Goal: Task Accomplishment & Management: Manage account settings

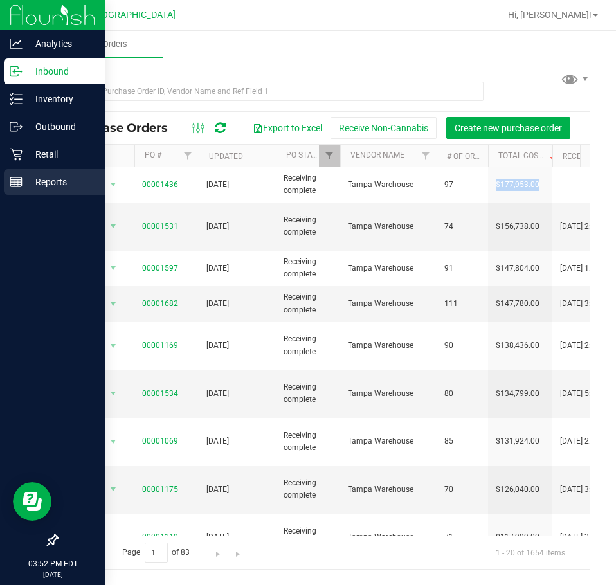
click at [39, 177] on p "Reports" at bounding box center [60, 181] width 77 height 15
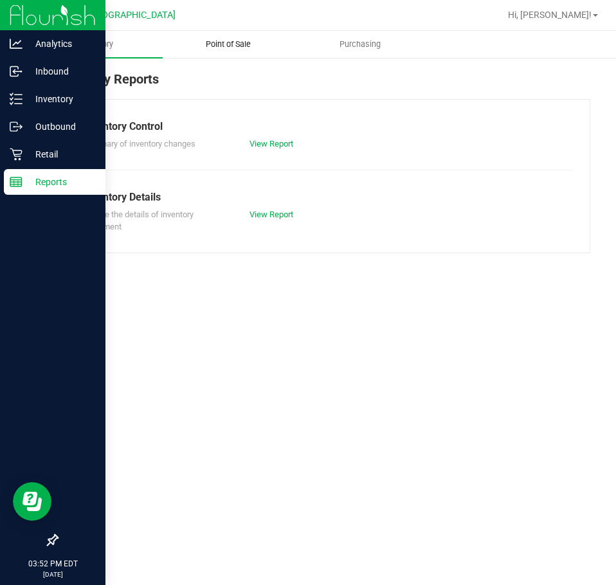
click at [236, 46] on span "Point of Sale" at bounding box center [228, 45] width 80 height 12
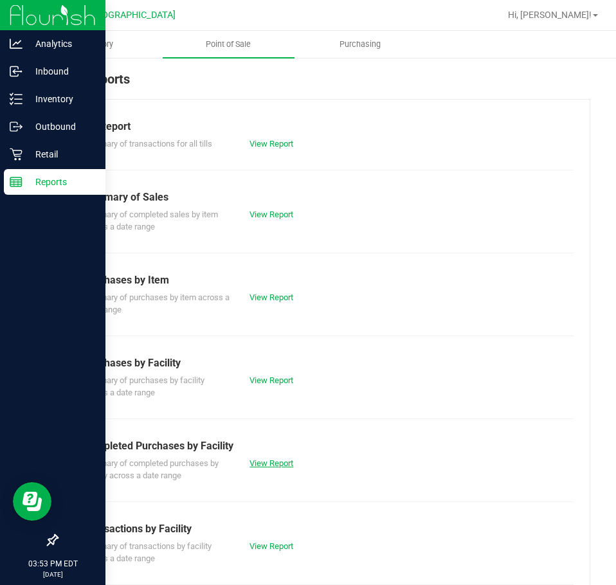
click at [277, 461] on link "View Report" at bounding box center [271, 463] width 44 height 10
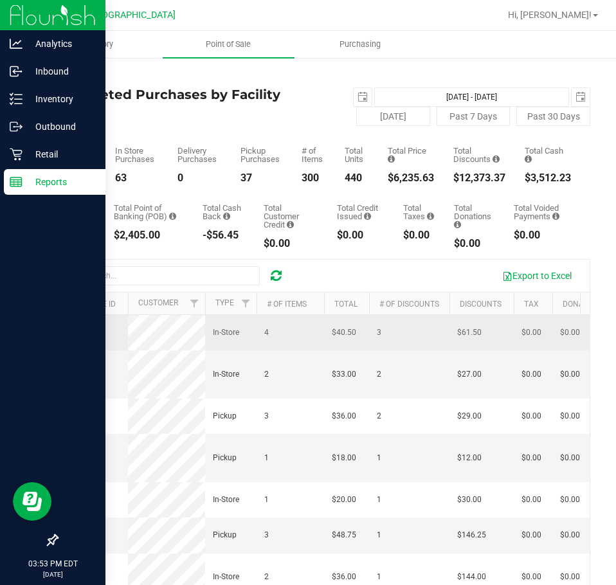
click at [87, 335] on span "11995161" at bounding box center [83, 332] width 36 height 9
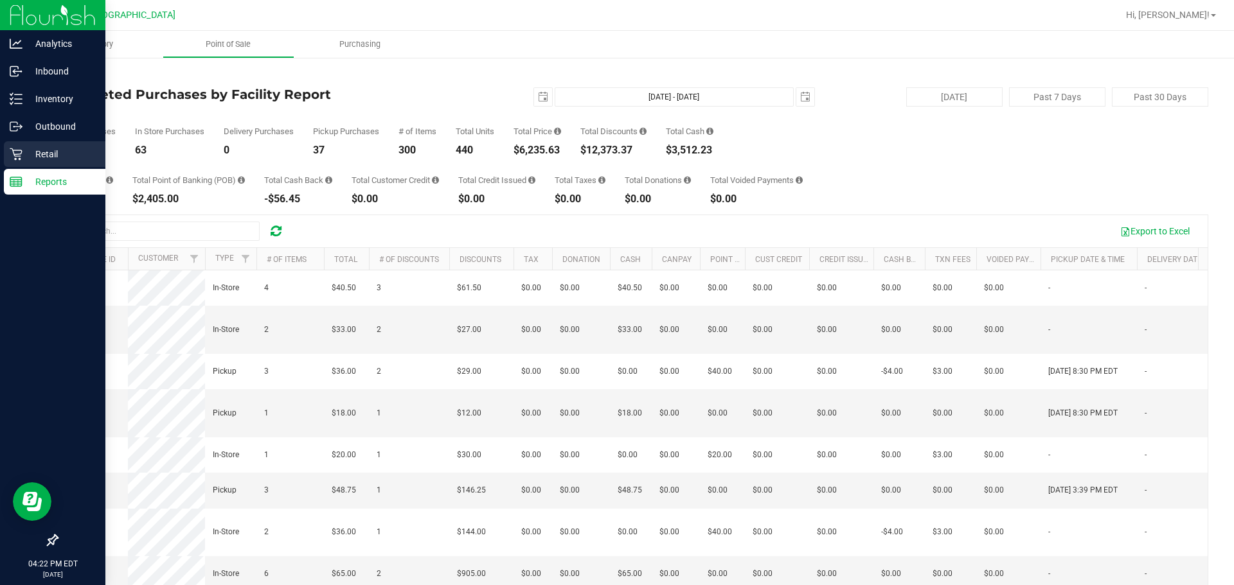
click at [56, 147] on p "Retail" at bounding box center [60, 154] width 77 height 15
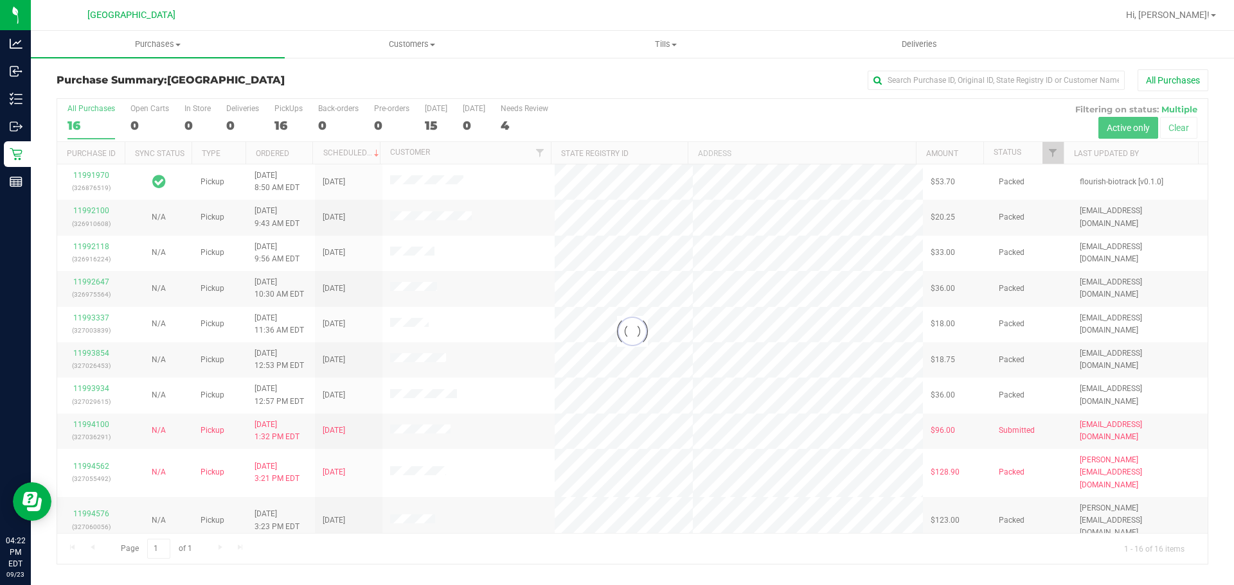
click at [434, 127] on div at bounding box center [632, 331] width 1150 height 465
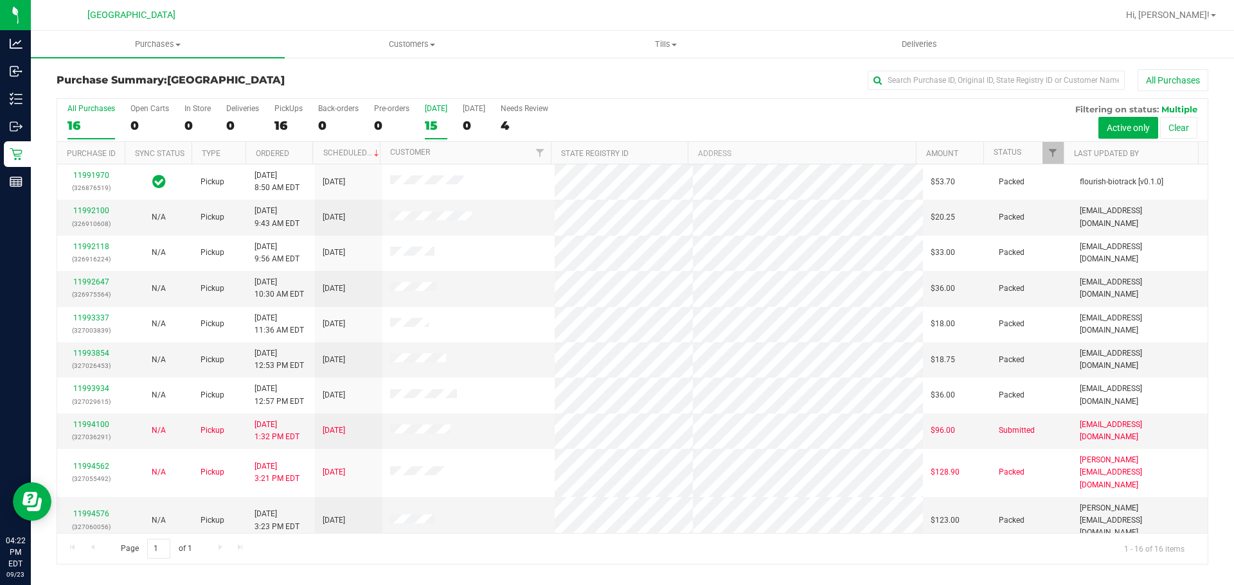
click at [433, 131] on div "15" at bounding box center [436, 125] width 22 height 15
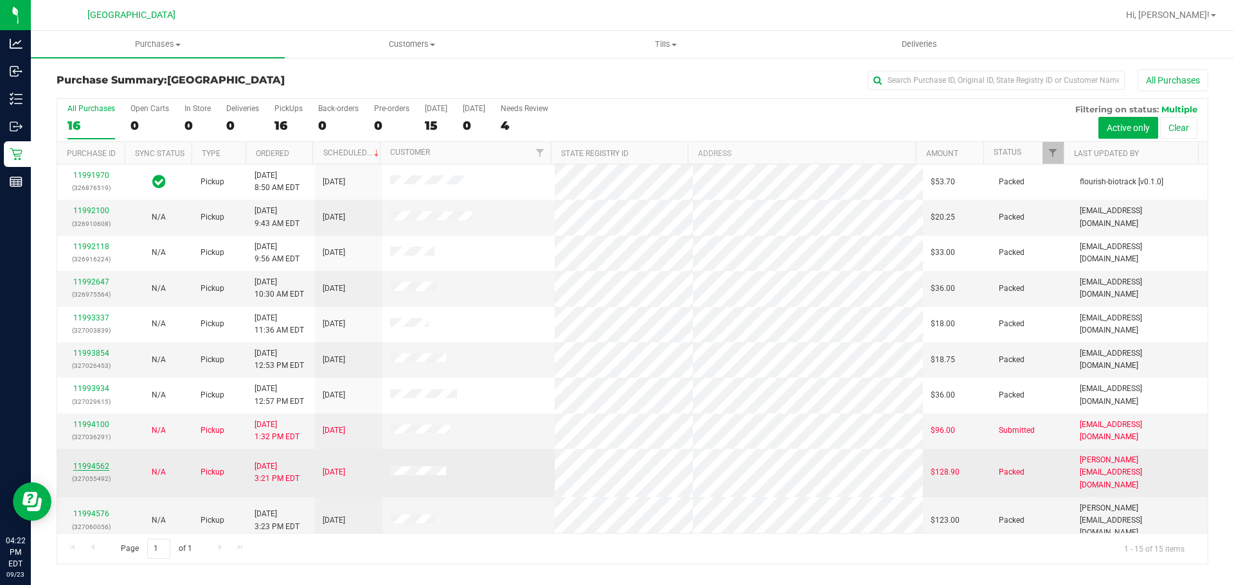
click at [100, 462] on link "11994562" at bounding box center [91, 466] width 36 height 9
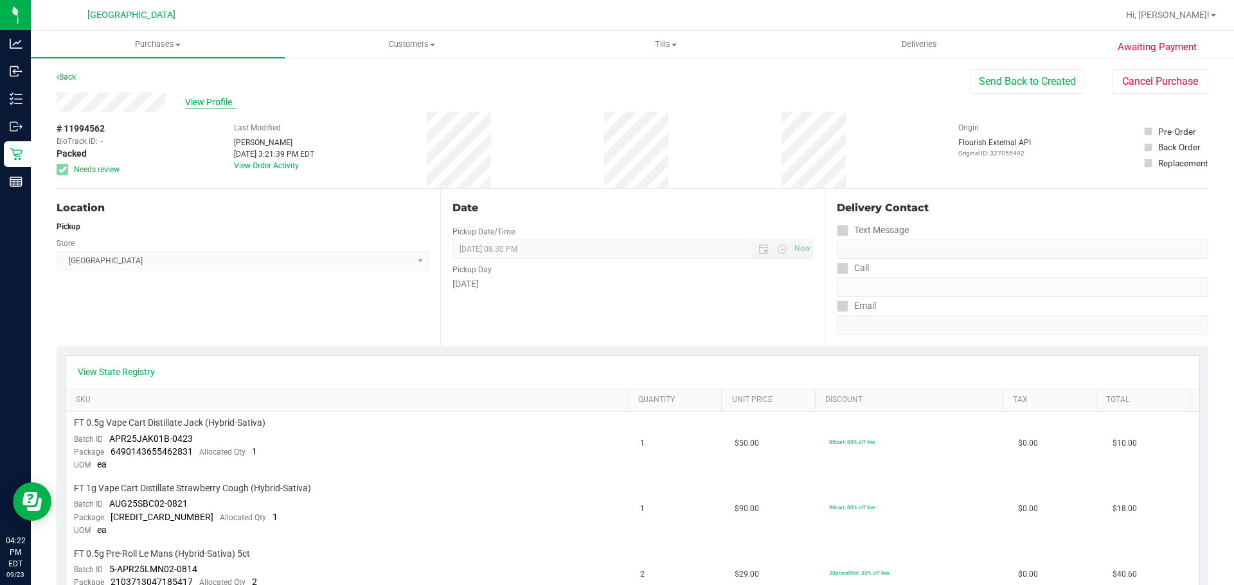
click at [217, 105] on span "View Profile" at bounding box center [210, 102] width 51 height 13
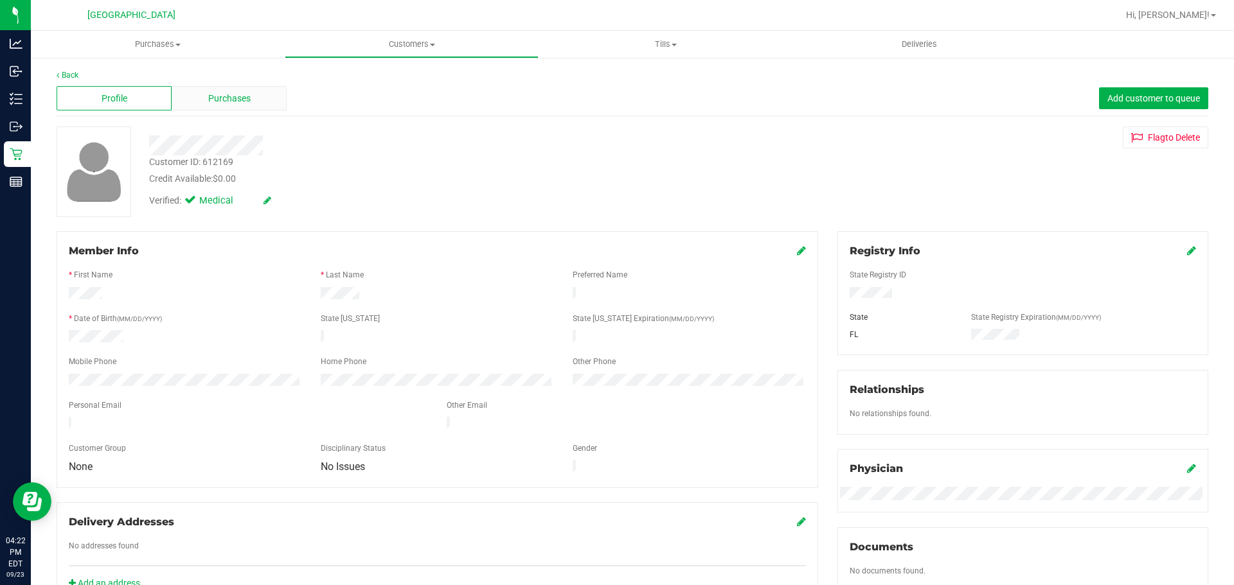
click at [261, 99] on div "Purchases" at bounding box center [229, 98] width 115 height 24
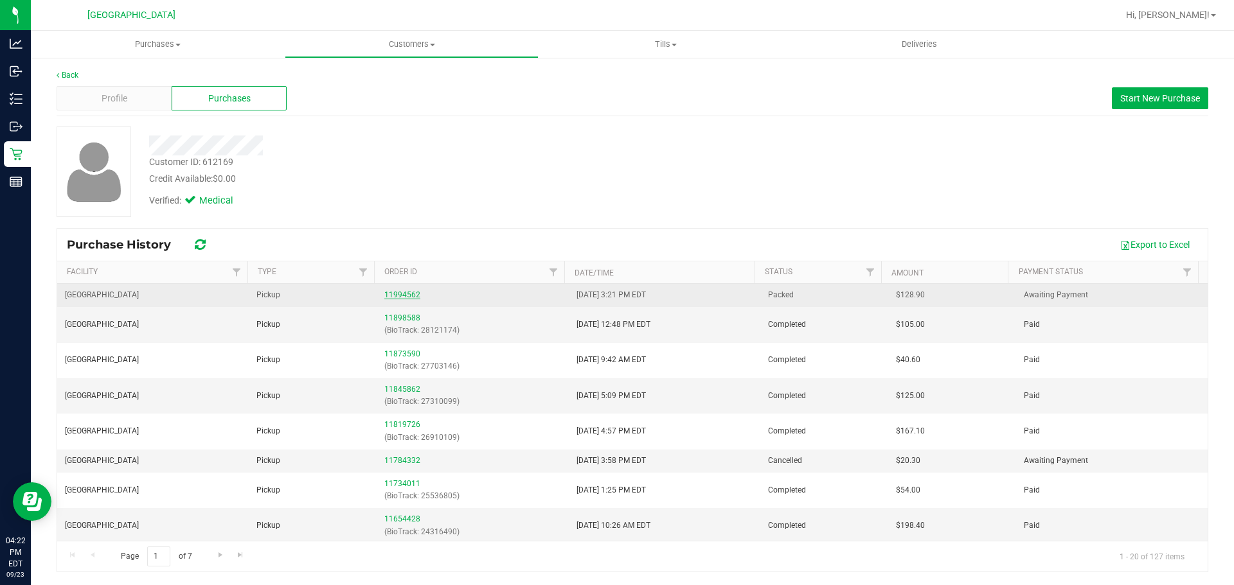
click at [393, 291] on link "11994562" at bounding box center [402, 294] width 36 height 9
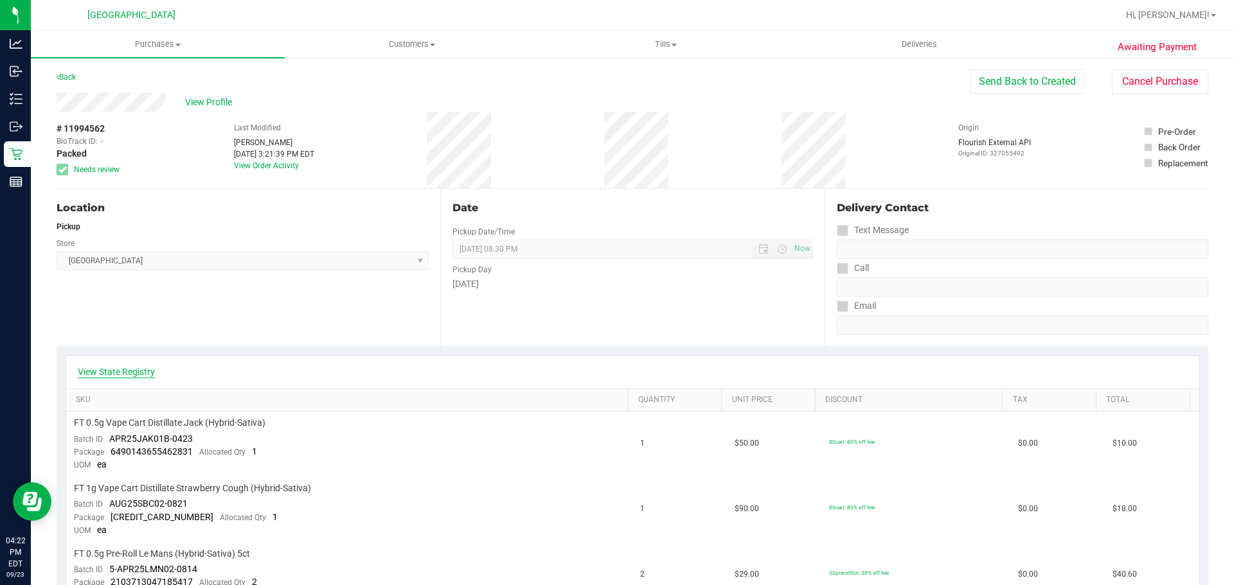
click at [139, 373] on link "View State Registry" at bounding box center [116, 372] width 77 height 13
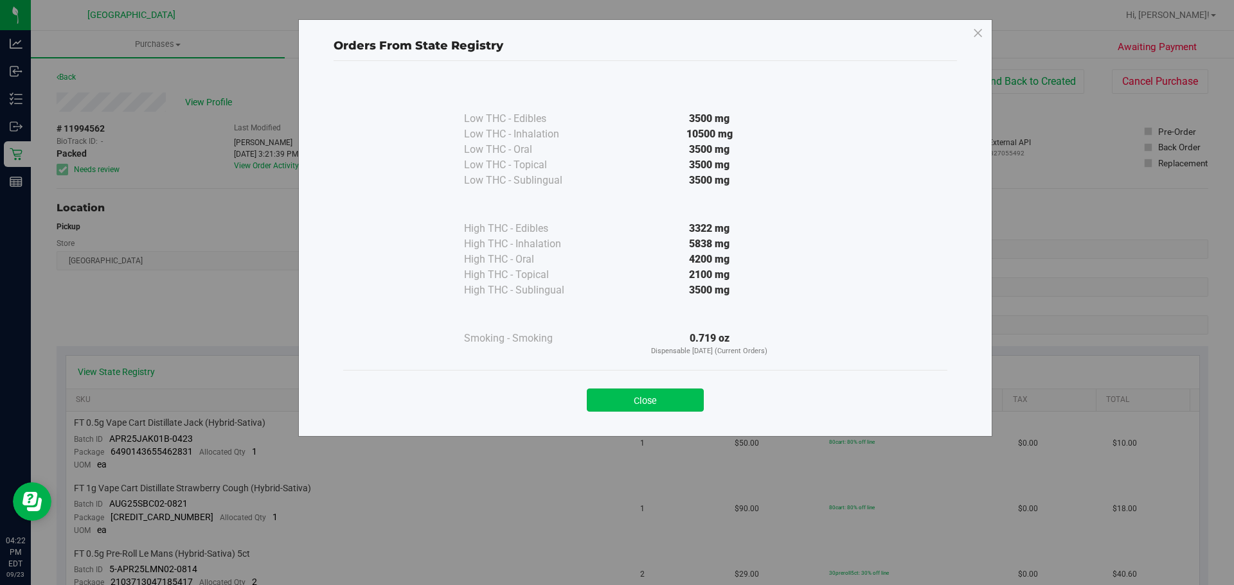
click at [615, 408] on button "Close" at bounding box center [645, 400] width 117 height 23
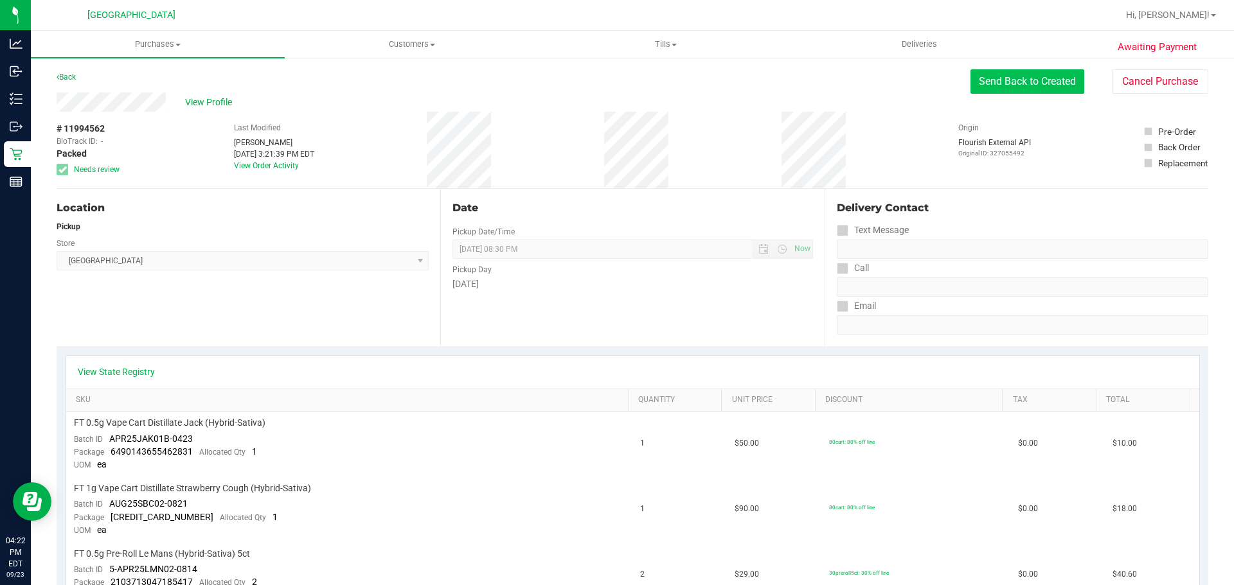
click at [615, 75] on button "Send Back to Created" at bounding box center [1027, 81] width 114 height 24
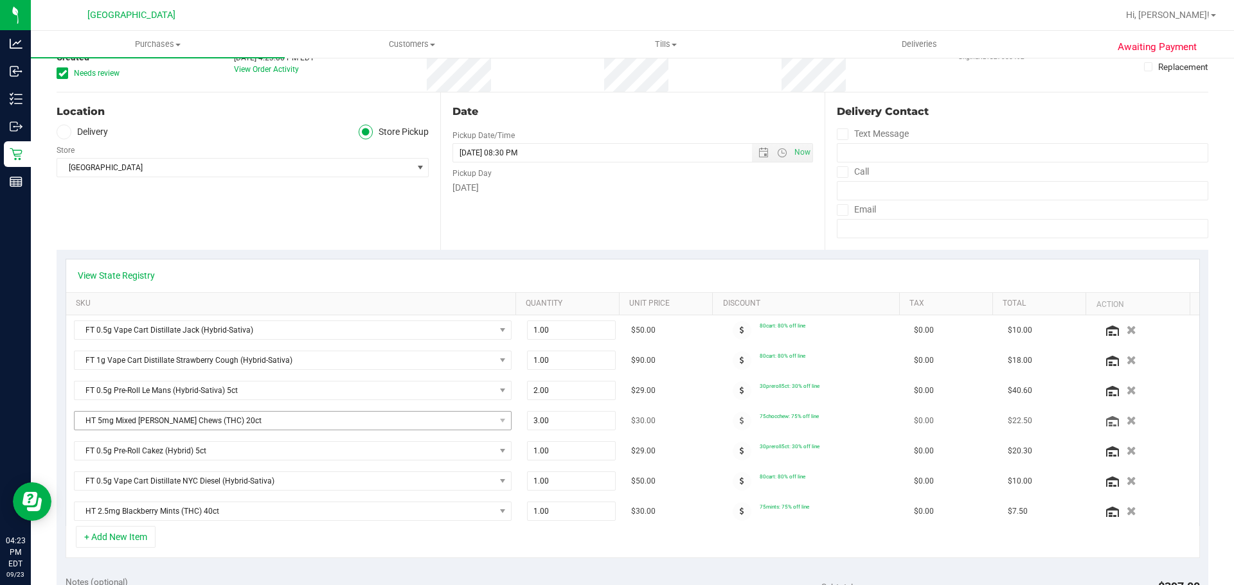
scroll to position [193, 0]
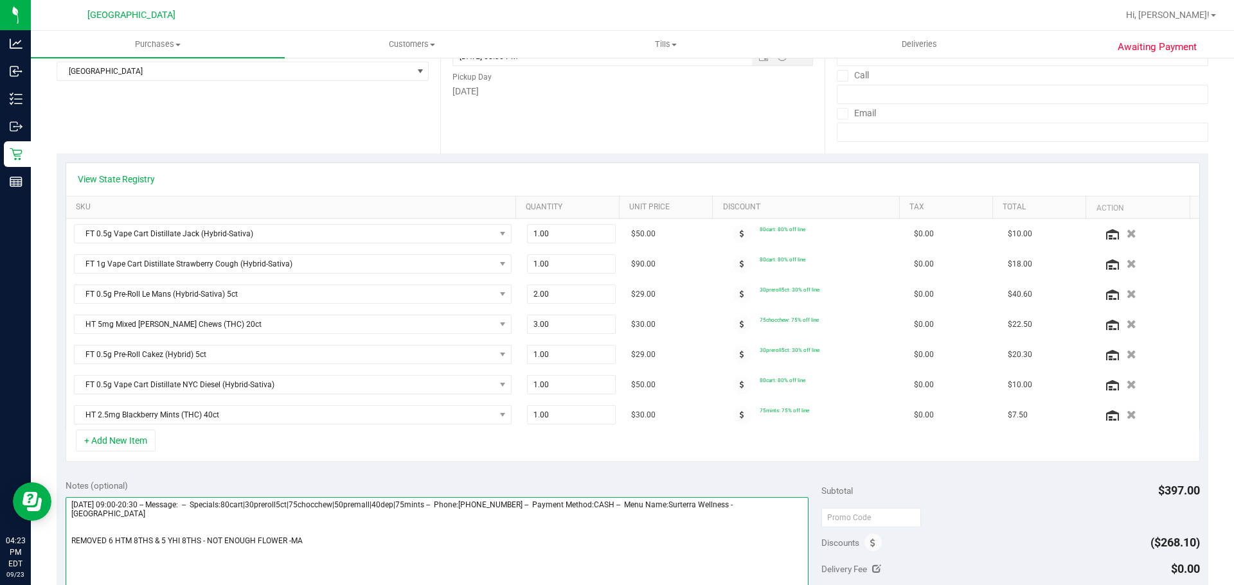
click at [471, 537] on textarea at bounding box center [438, 558] width 744 height 123
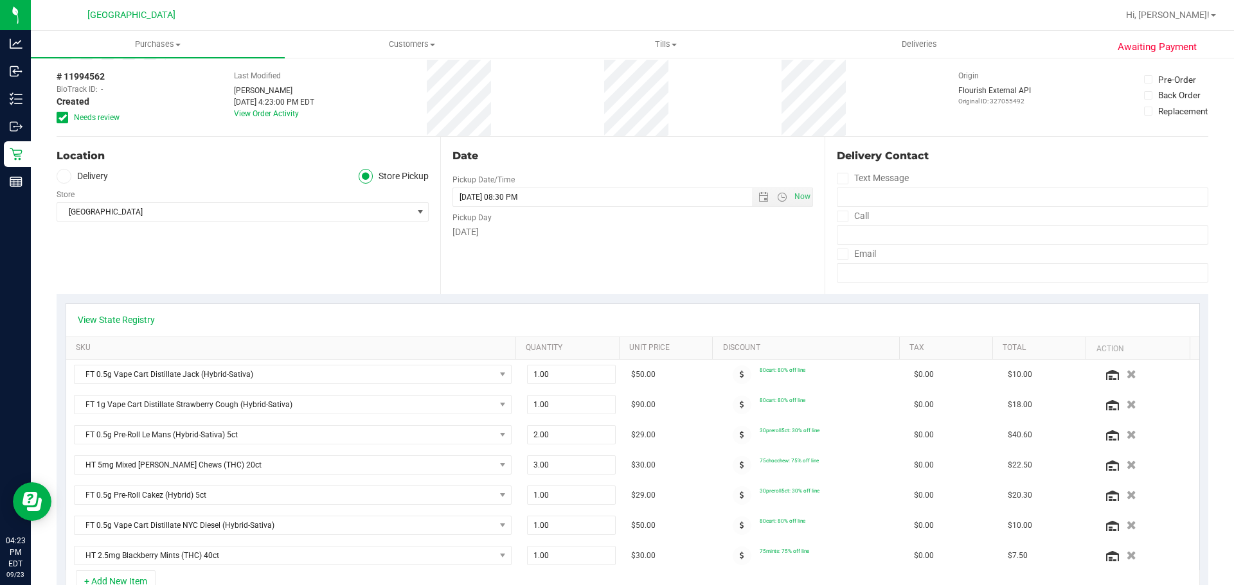
scroll to position [0, 0]
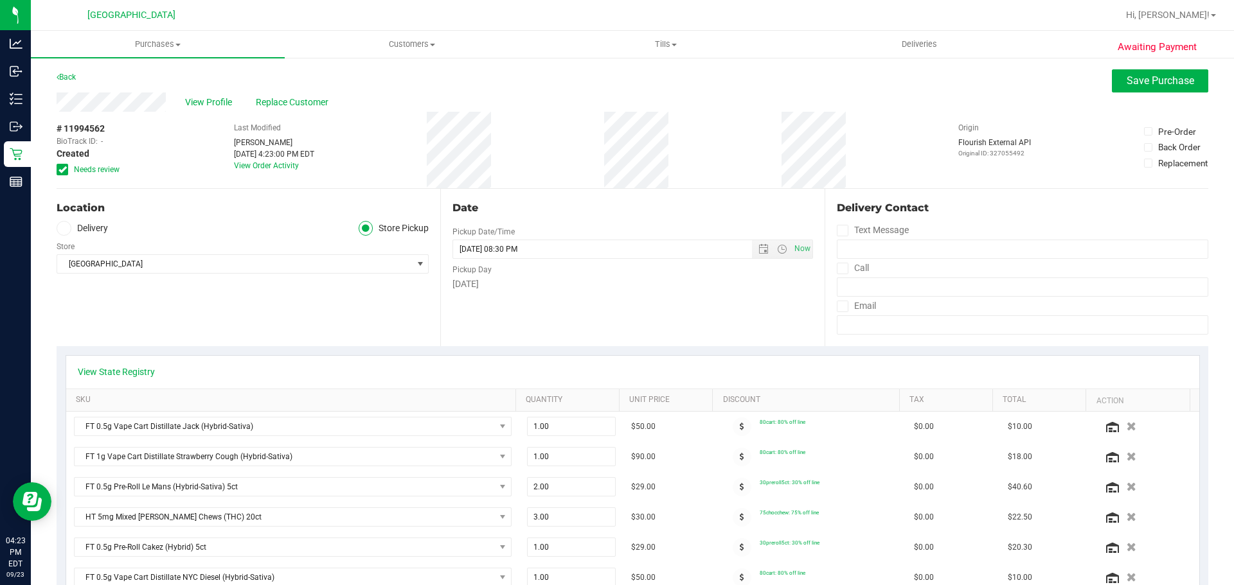
type textarea "[DATE] 09:00-20:30 -- Message: -- Specials:80cart|30preroll5ct|75chocchew|50pre…"
click at [615, 83] on button "Save Purchase" at bounding box center [1160, 80] width 96 height 23
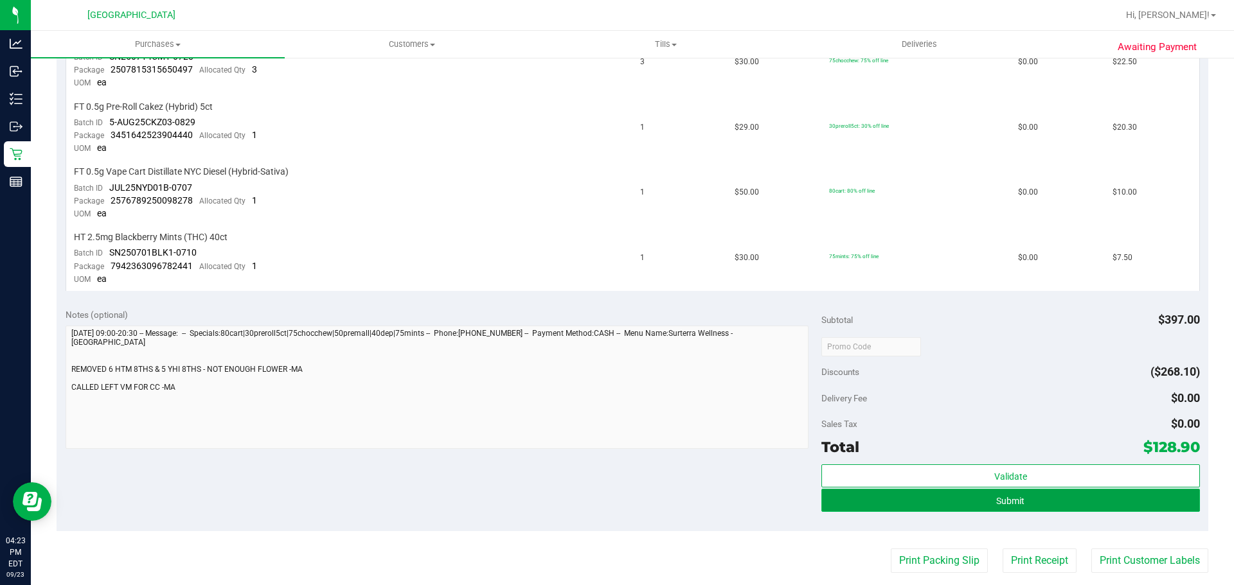
click at [615, 506] on button "Submit" at bounding box center [1010, 500] width 378 height 23
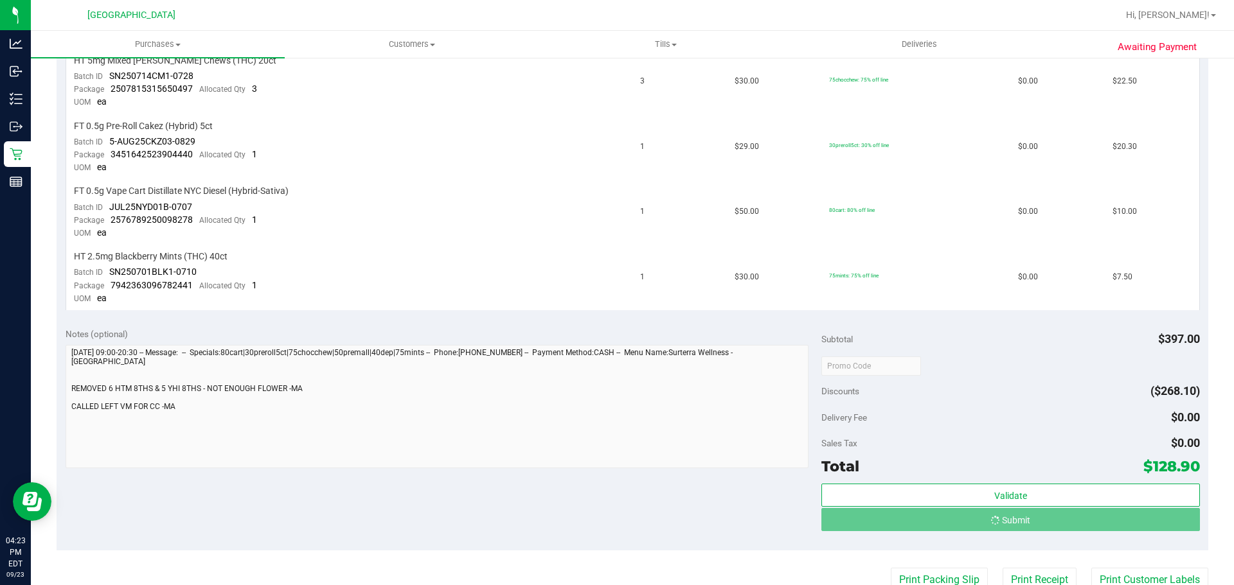
scroll to position [540, 0]
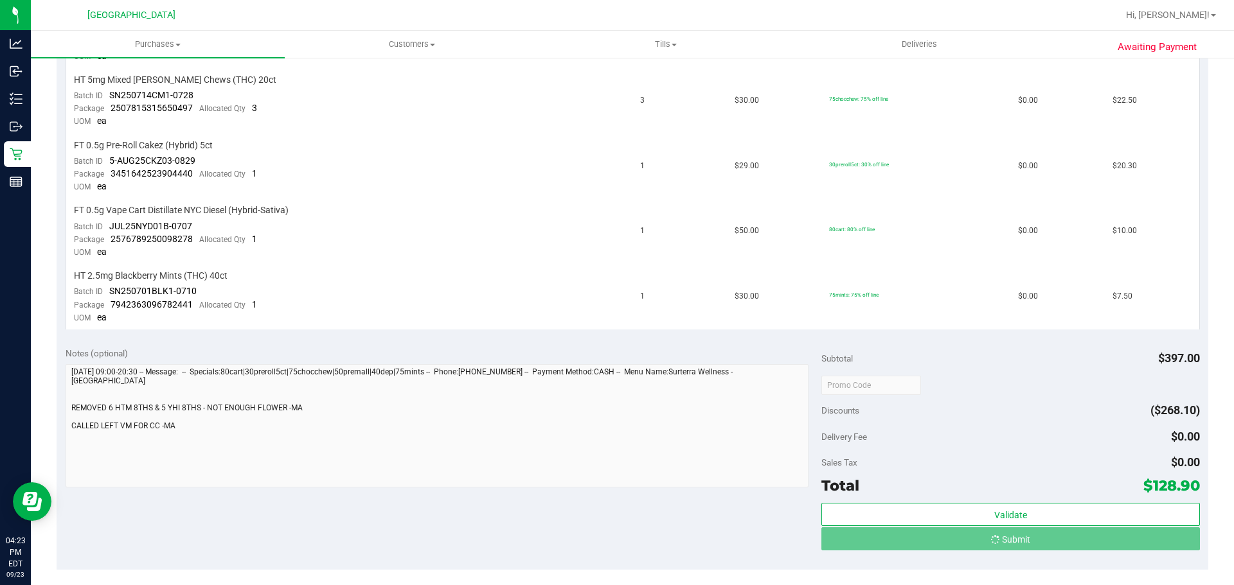
click at [431, 296] on td "HT 2.5mg Blackberry Mints (THC) 40ct Batch ID SN250701BLK1-0710 Package 7942363…" at bounding box center [349, 297] width 567 height 65
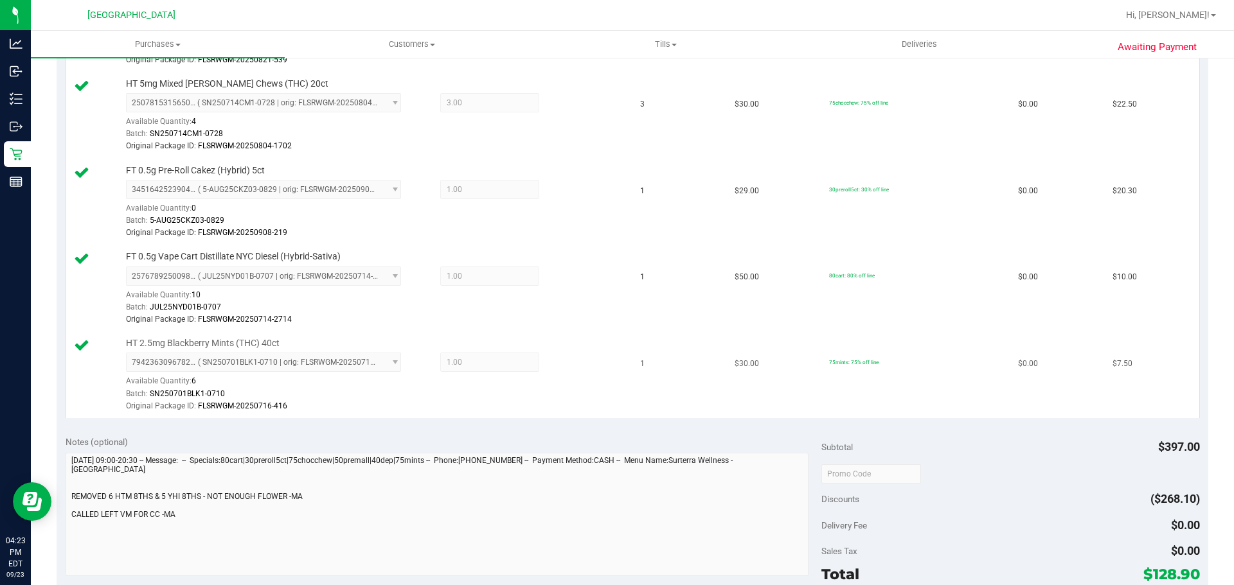
scroll to position [668, 0]
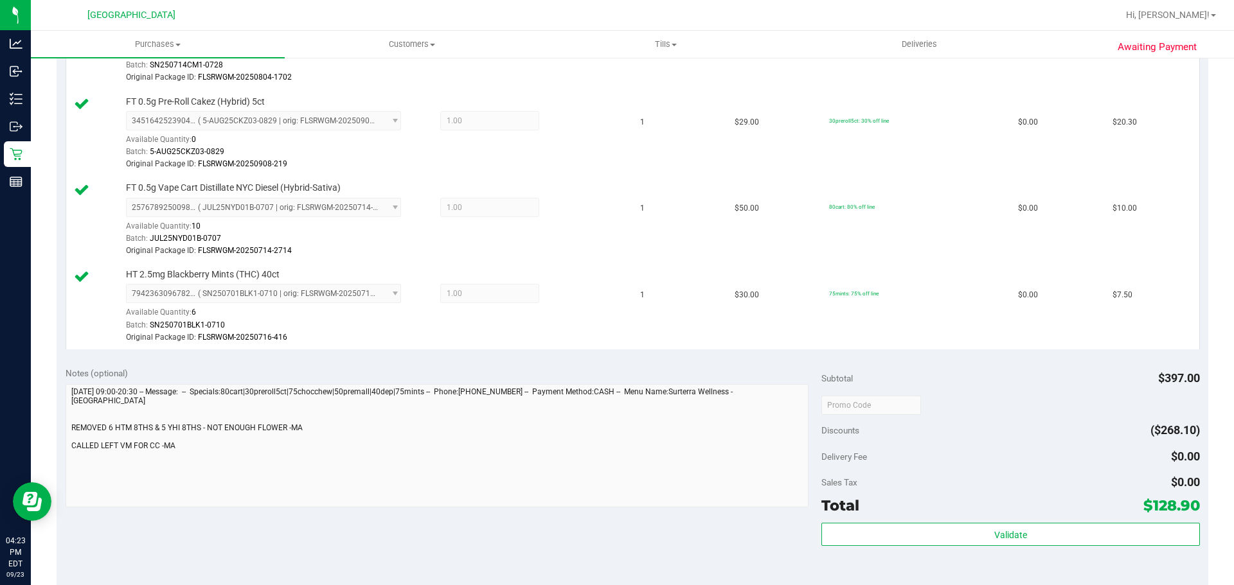
click at [615, 515] on div "Total $128.90" at bounding box center [1010, 505] width 378 height 23
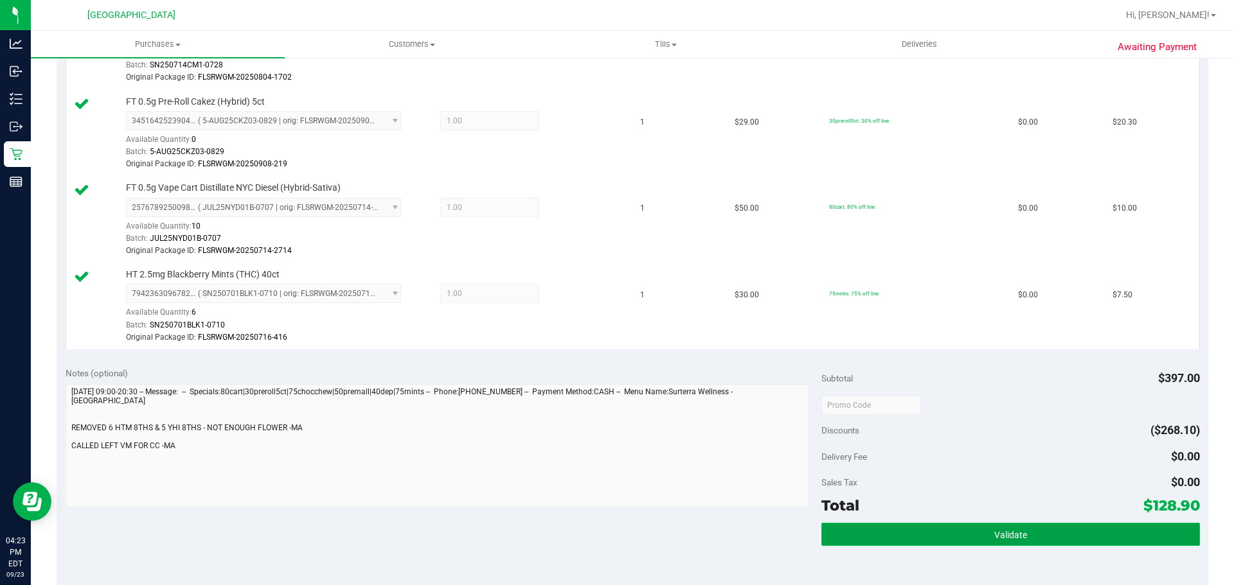
click at [615, 531] on button "Validate" at bounding box center [1010, 534] width 378 height 23
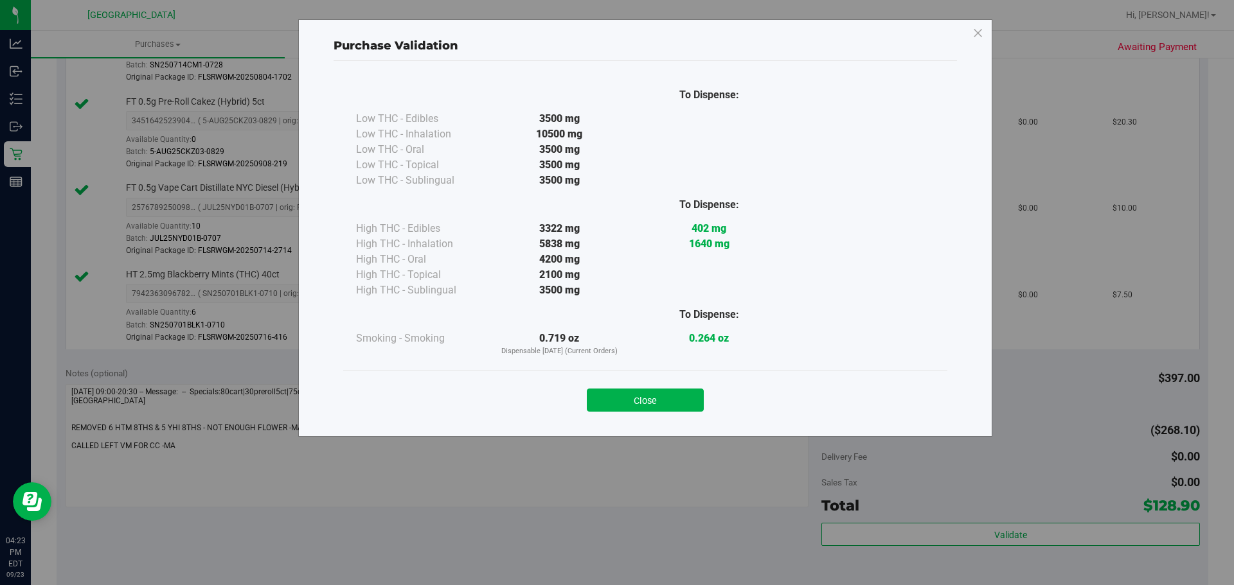
click at [615, 387] on div "Close" at bounding box center [645, 396] width 585 height 32
click at [615, 394] on button "Close" at bounding box center [645, 400] width 117 height 23
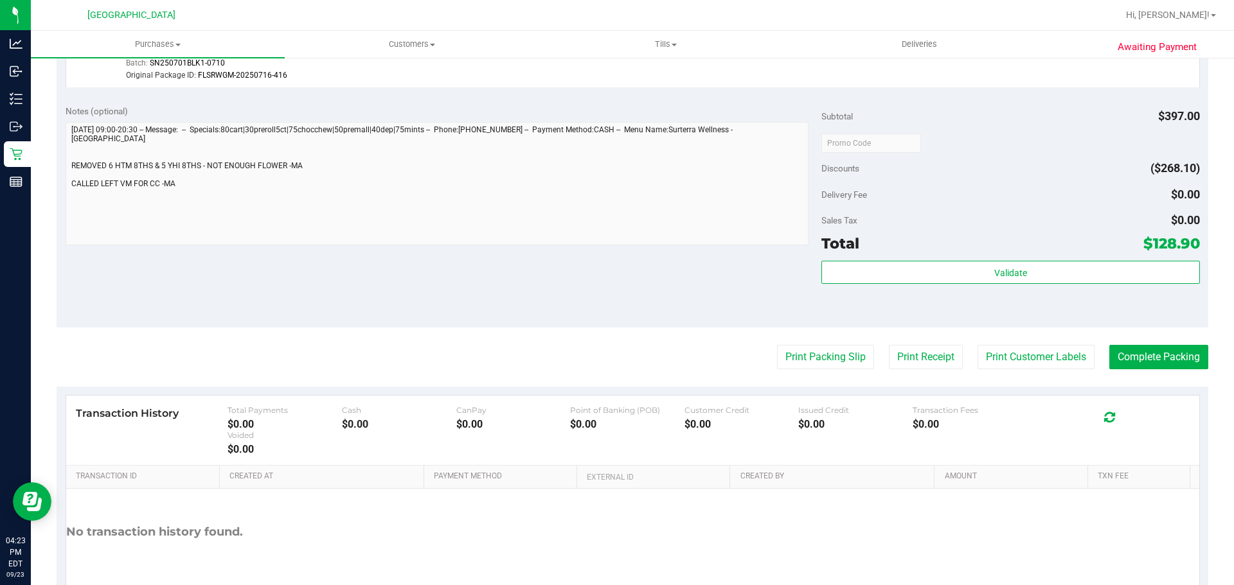
scroll to position [997, 0]
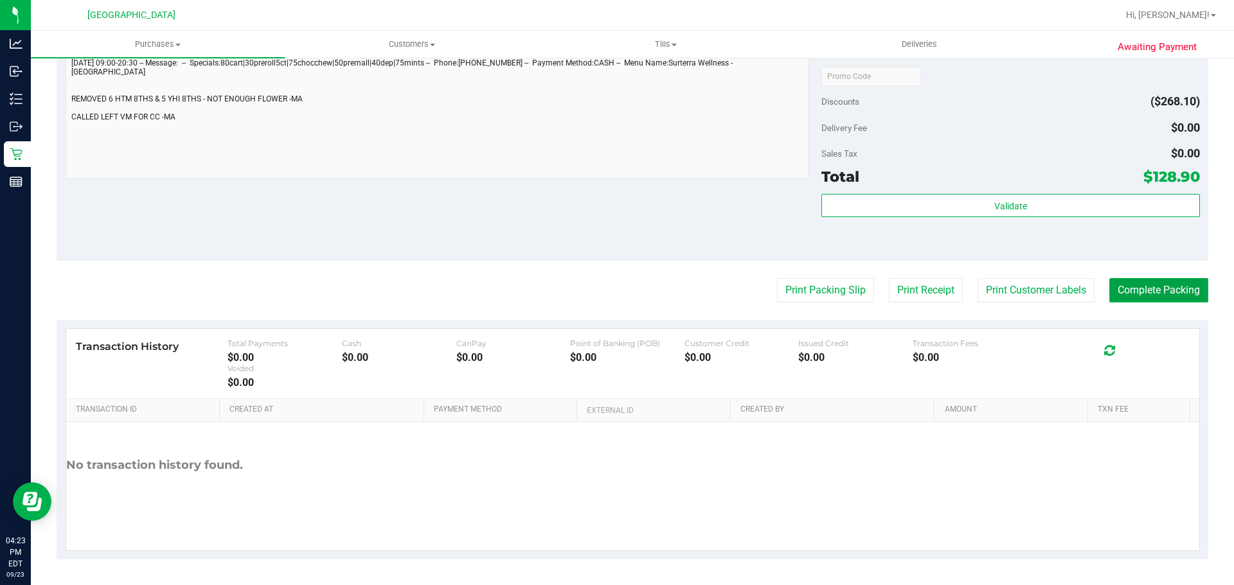
click at [615, 286] on button "Complete Packing" at bounding box center [1158, 290] width 99 height 24
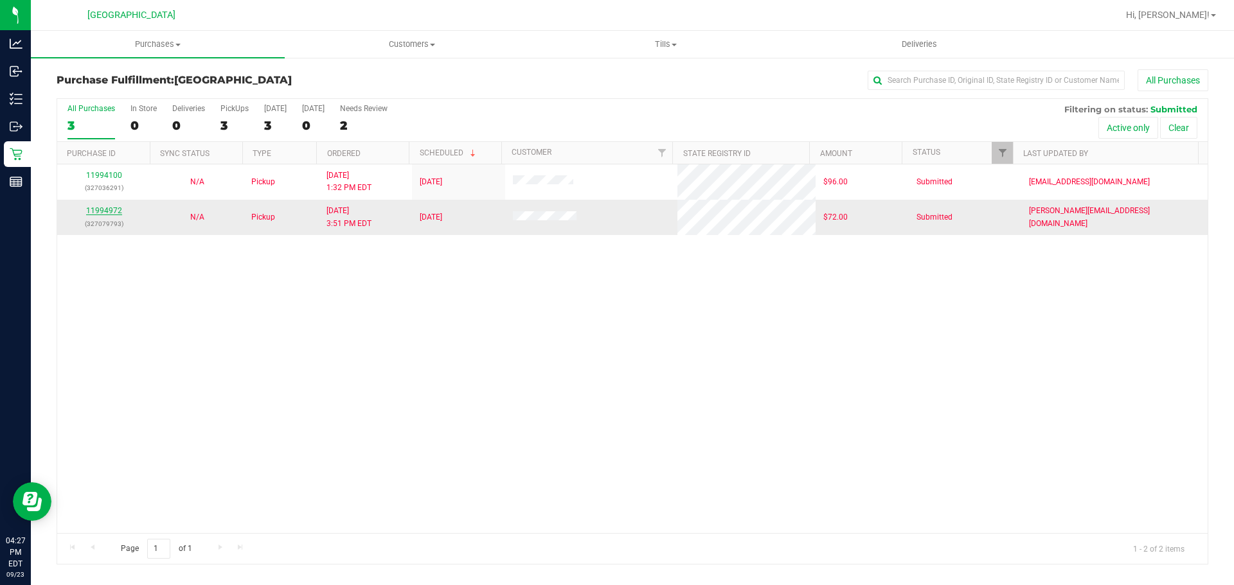
click at [107, 215] on link "11994972" at bounding box center [104, 210] width 36 height 9
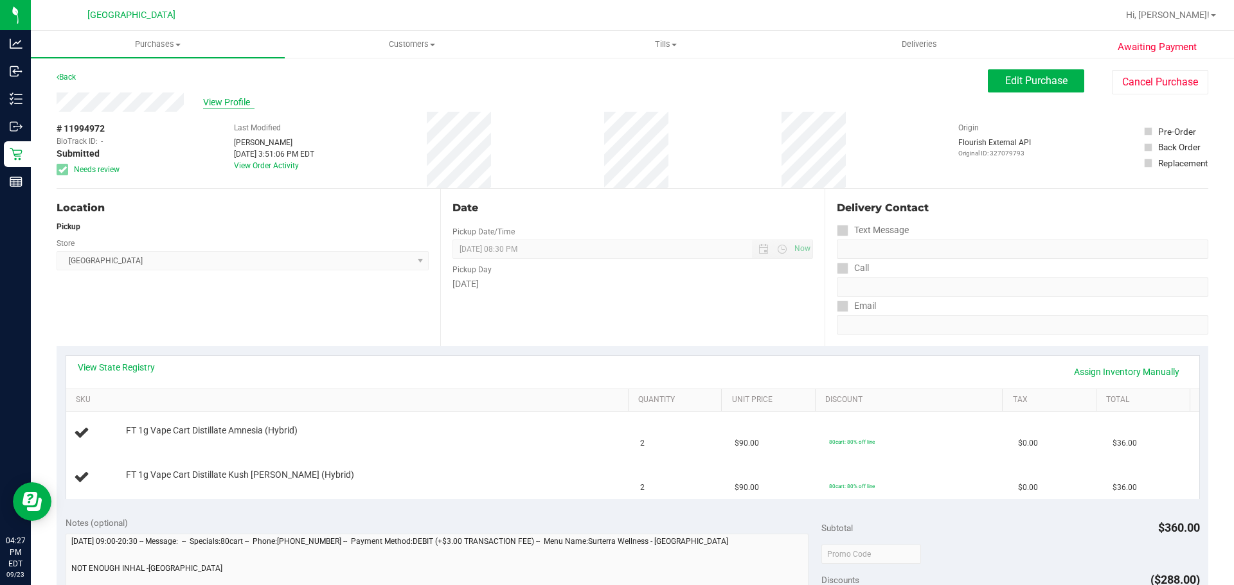
click at [231, 99] on span "View Profile" at bounding box center [228, 102] width 51 height 13
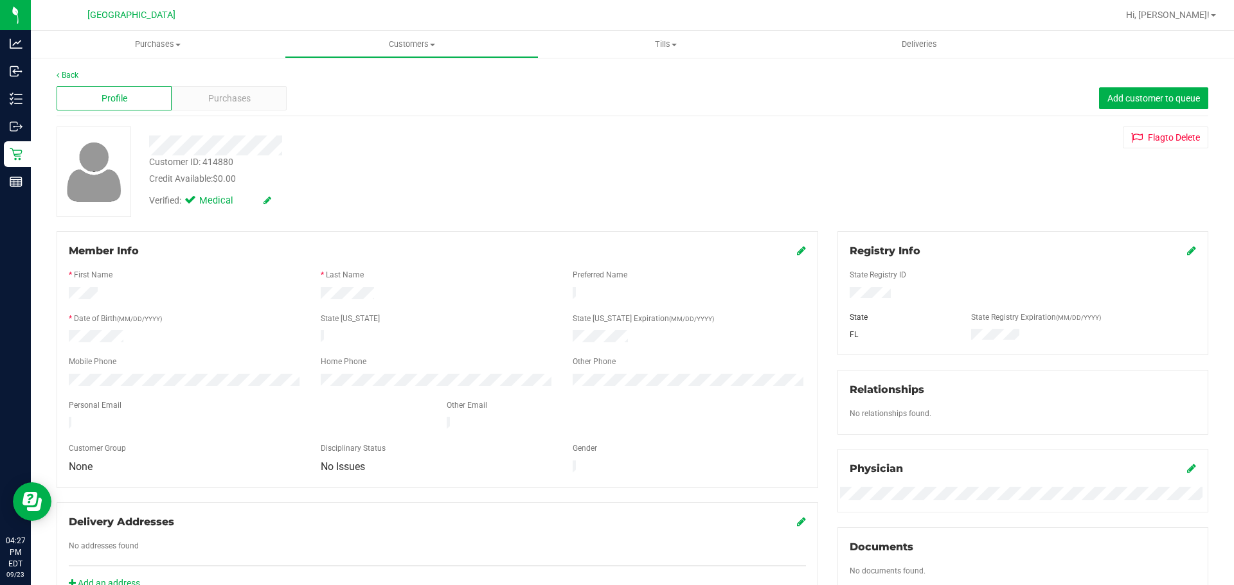
click at [232, 100] on span "Purchases" at bounding box center [229, 98] width 42 height 13
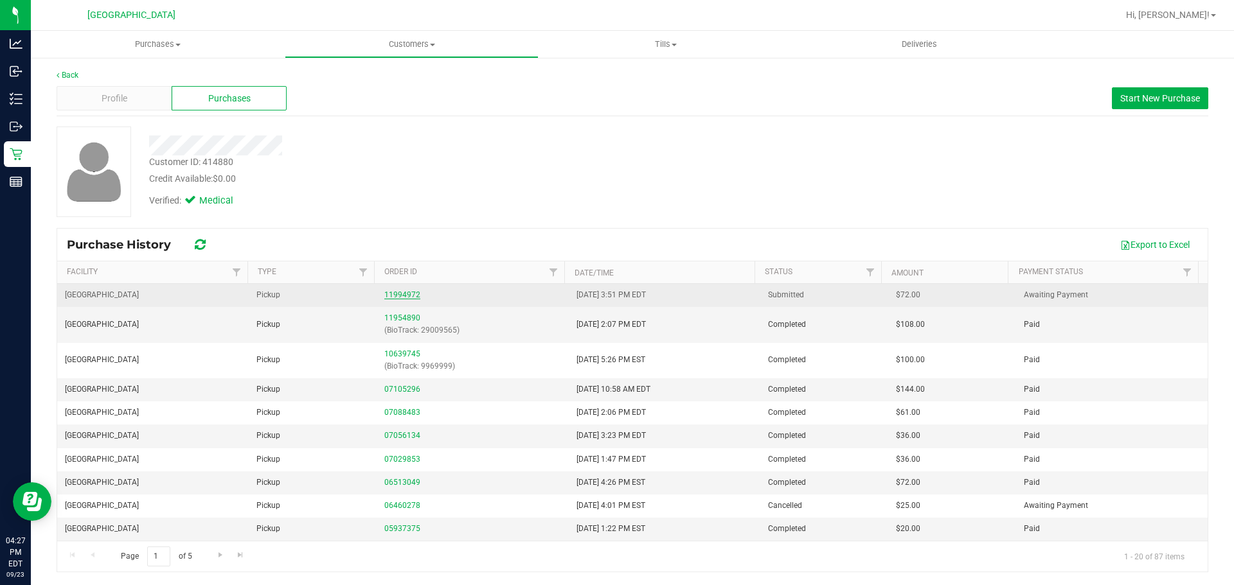
click at [394, 293] on link "11994972" at bounding box center [402, 294] width 36 height 9
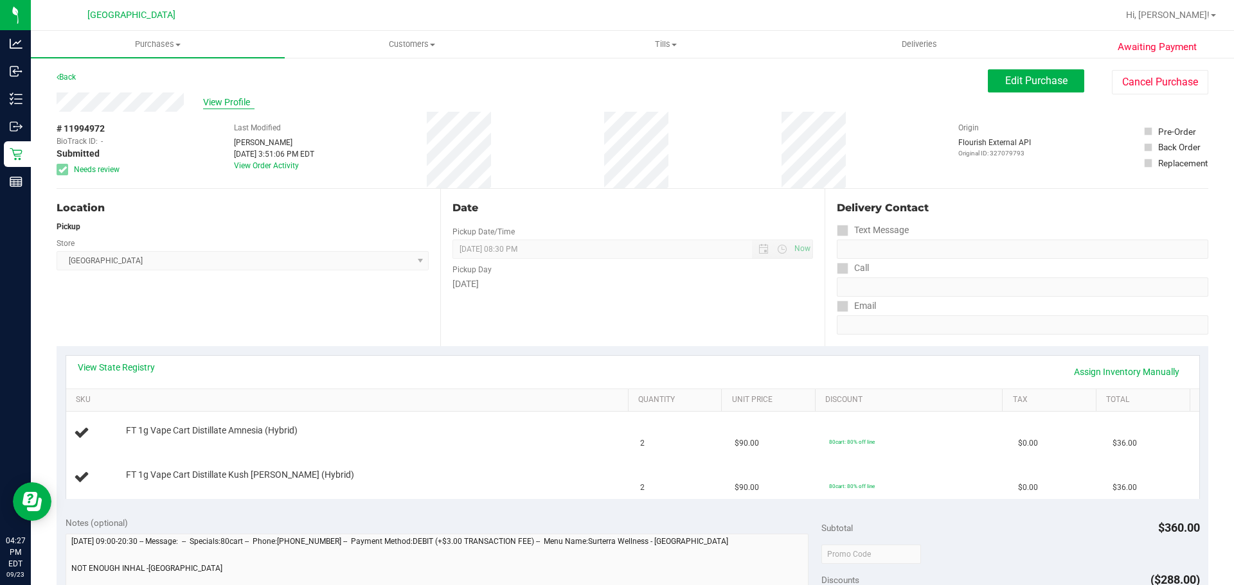
click at [213, 101] on span "View Profile" at bounding box center [228, 102] width 51 height 13
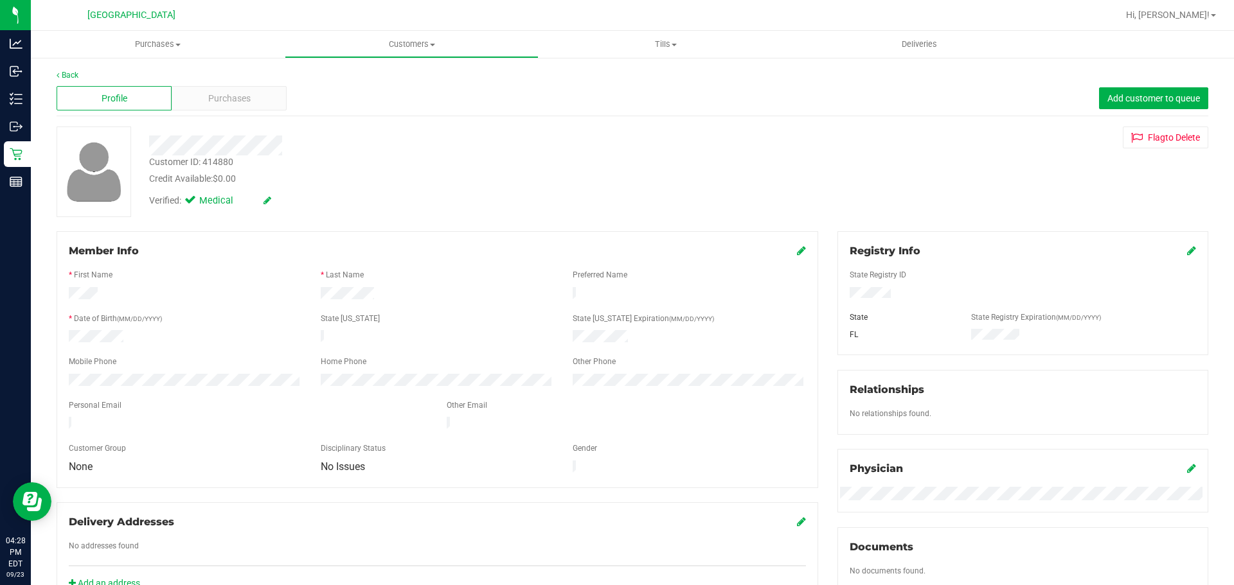
click at [615, 294] on div at bounding box center [1023, 294] width 366 height 14
click at [615, 247] on icon at bounding box center [801, 251] width 9 height 10
click at [615, 248] on icon at bounding box center [800, 252] width 12 height 10
click at [615, 247] on icon at bounding box center [1191, 251] width 9 height 10
click at [615, 348] on div "Member Info * First Name * Last Name Preferred Name * Date of Birth (MM/DD/YYYY…" at bounding box center [632, 563] width 1171 height 665
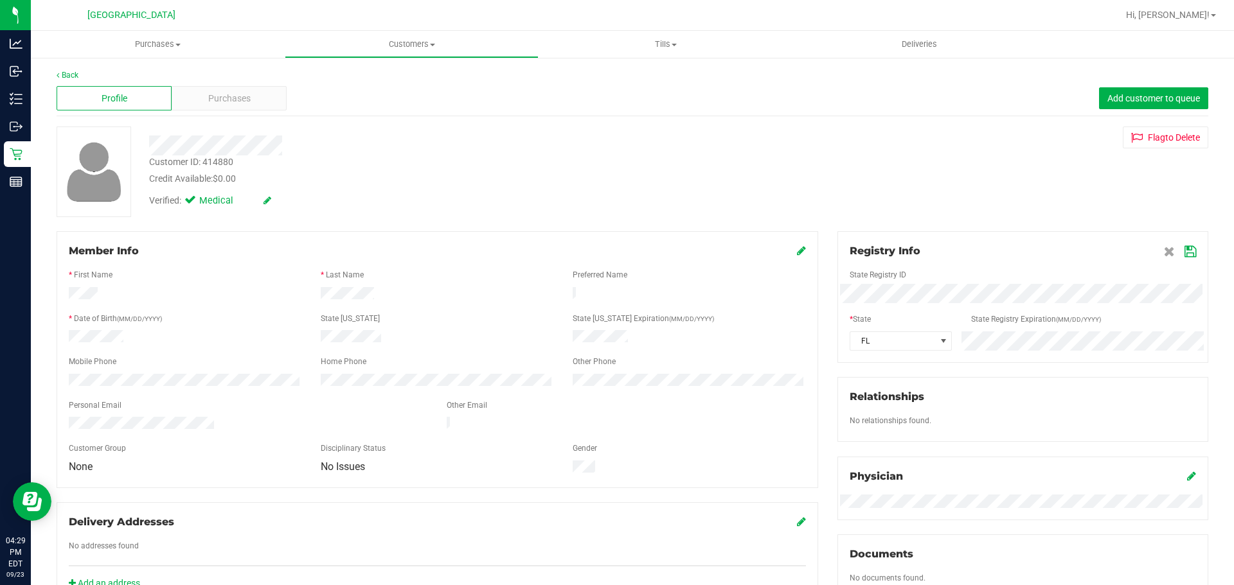
click at [615, 249] on icon at bounding box center [1190, 252] width 12 height 10
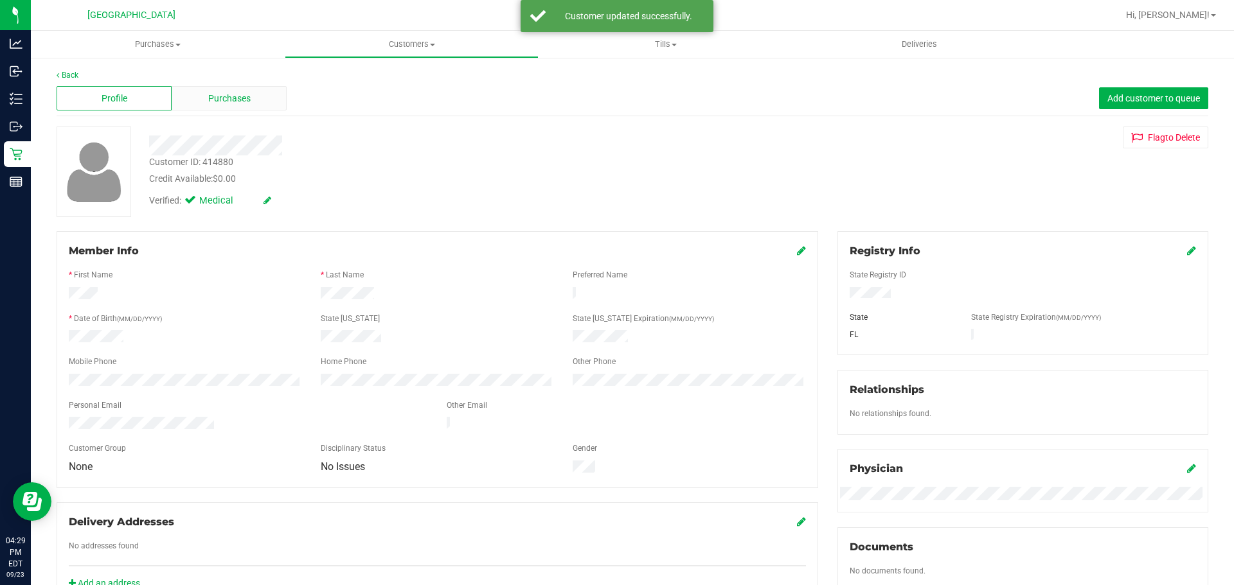
click at [242, 93] on span "Purchases" at bounding box center [229, 98] width 42 height 13
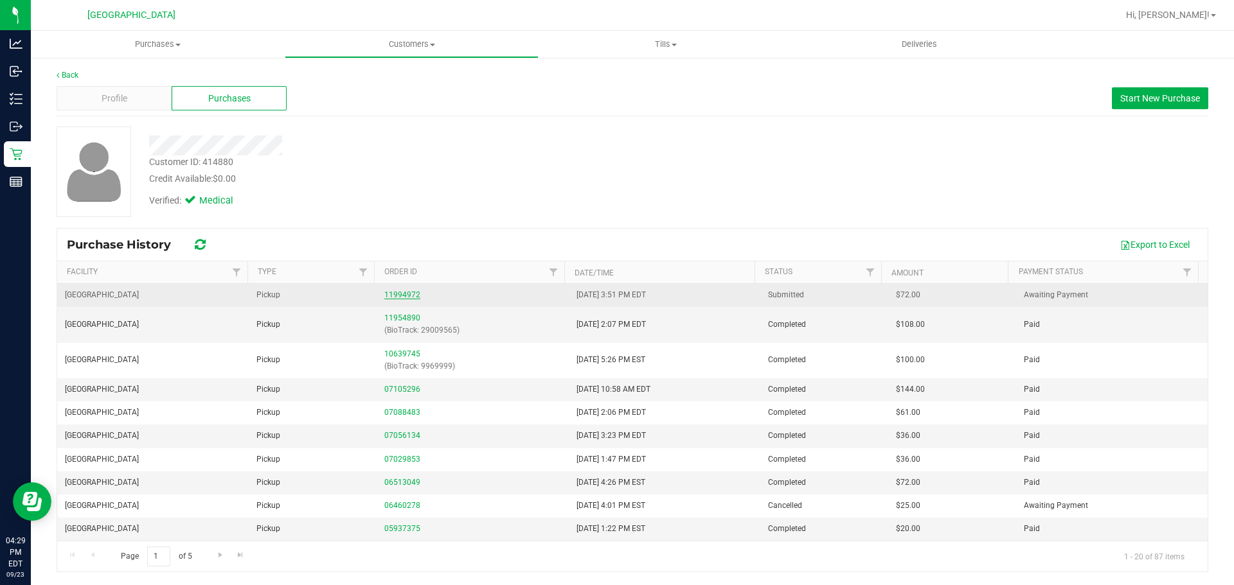
click at [398, 294] on link "11994972" at bounding box center [402, 294] width 36 height 9
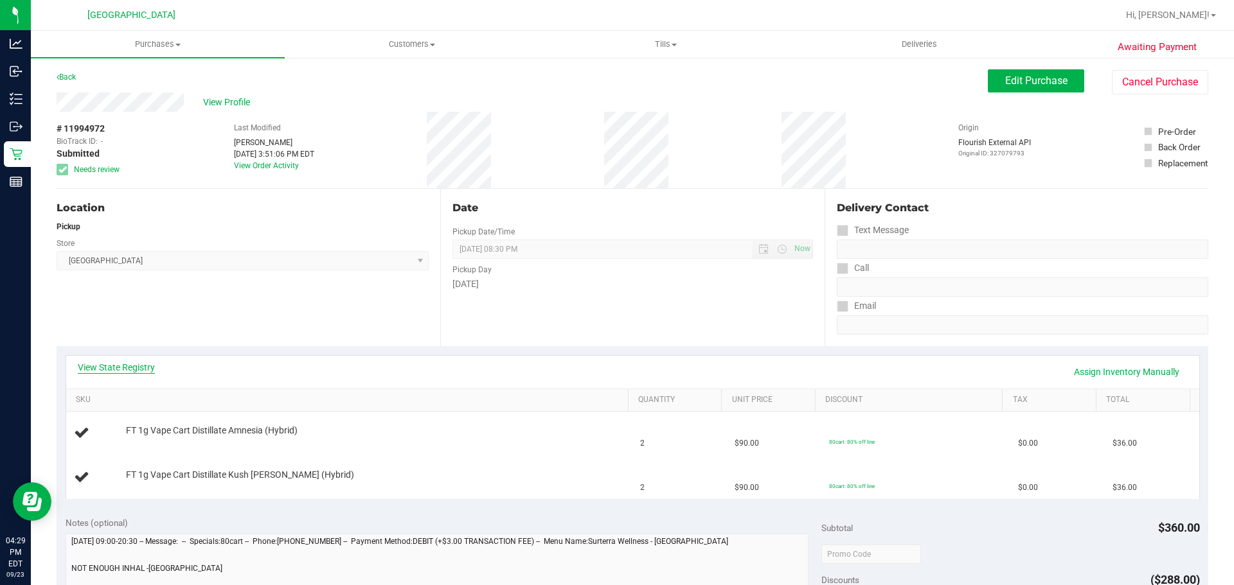
click at [152, 361] on link "View State Registry" at bounding box center [116, 367] width 77 height 13
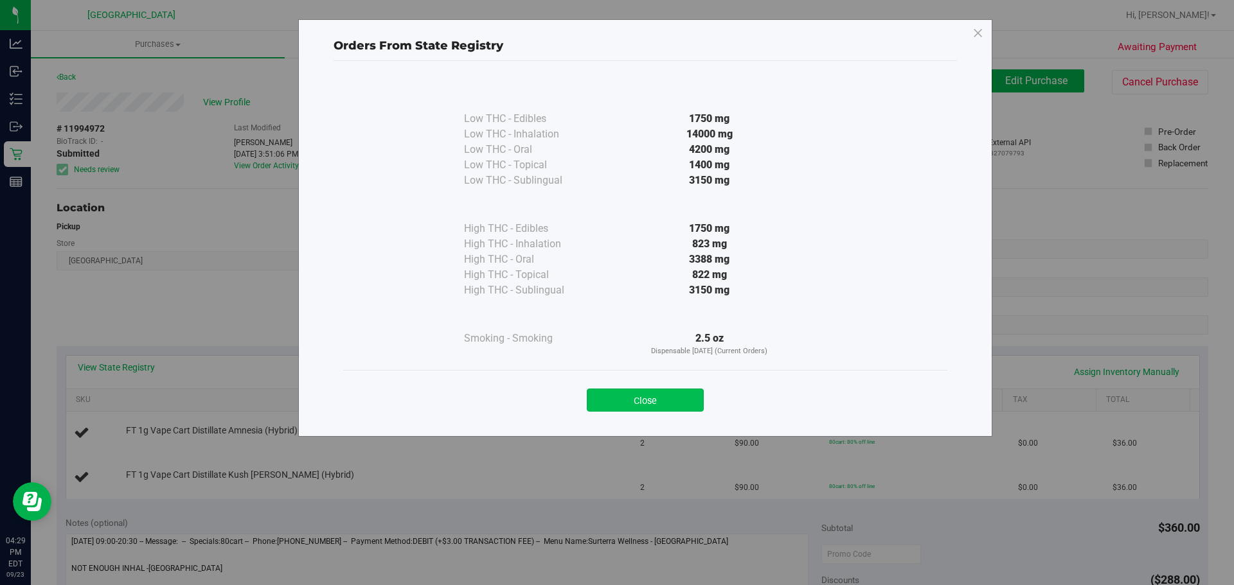
click at [590, 394] on button "Close" at bounding box center [645, 400] width 117 height 23
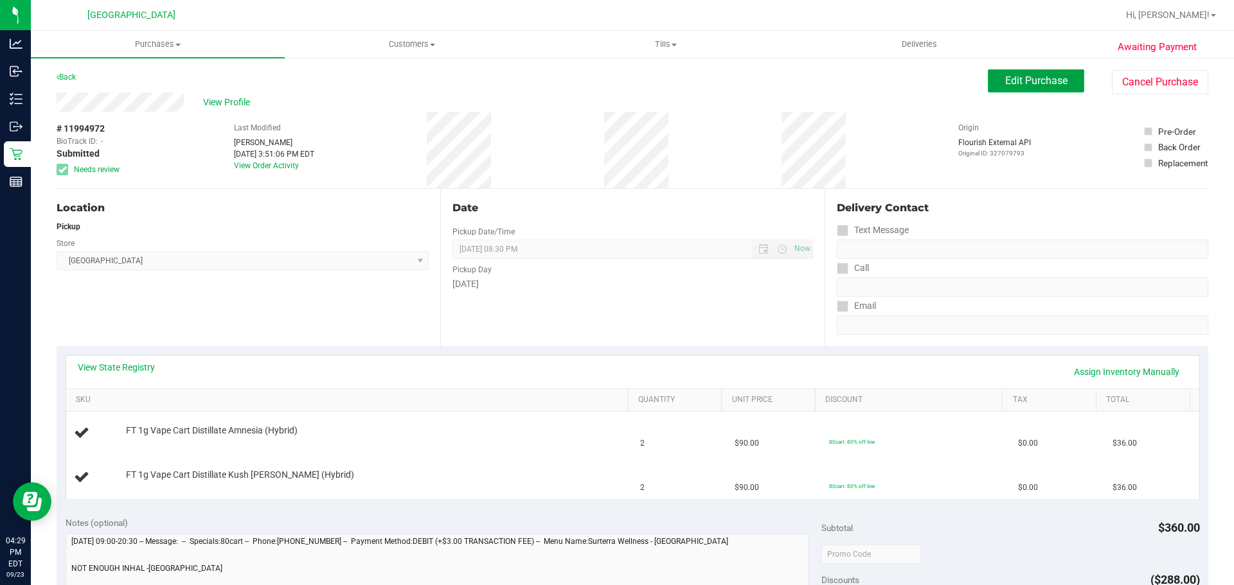
click at [615, 82] on span "Edit Purchase" at bounding box center [1036, 81] width 62 height 12
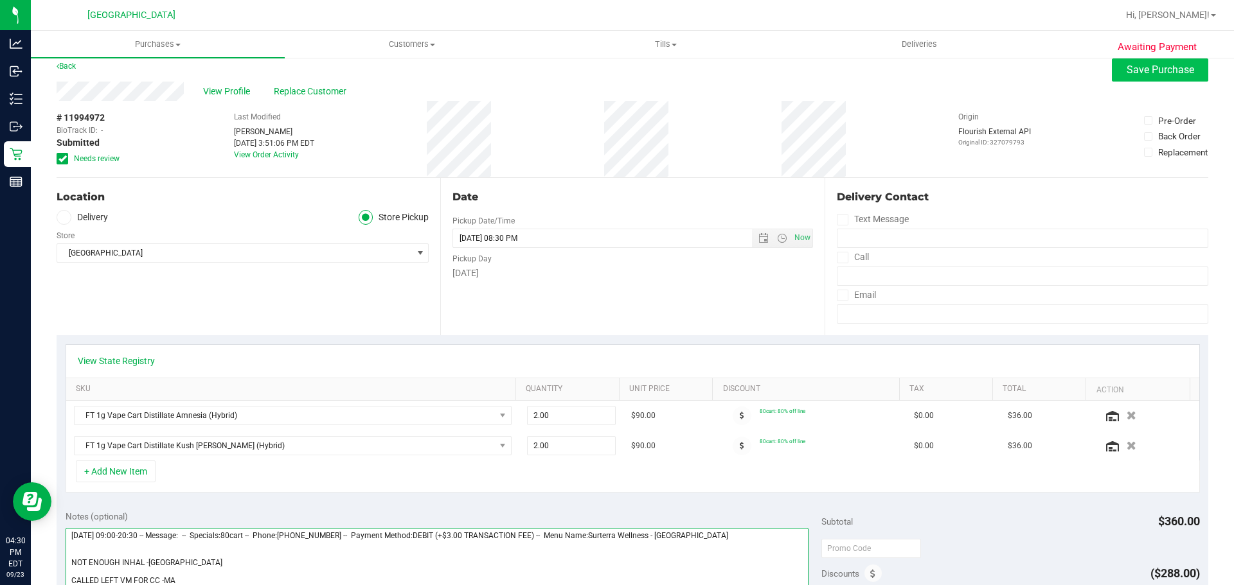
type textarea "[DATE] 09:00-20:30 -- Message: -- Specials:80cart -- Phone:[PHONE_NUMBER] -- Pa…"
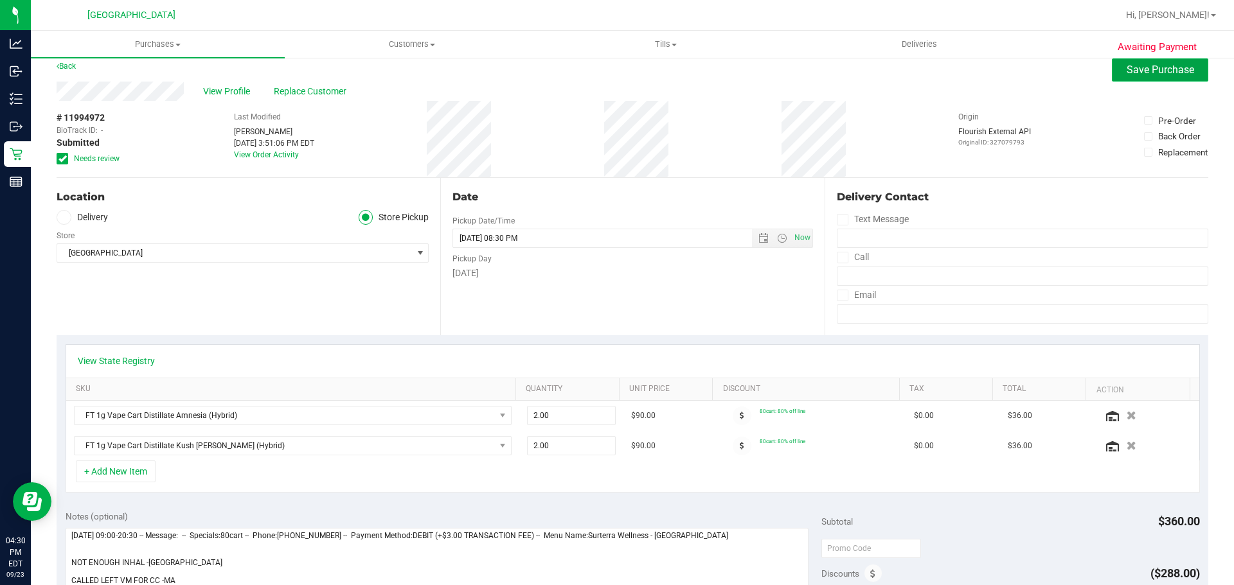
click at [615, 60] on button "Save Purchase" at bounding box center [1160, 69] width 96 height 23
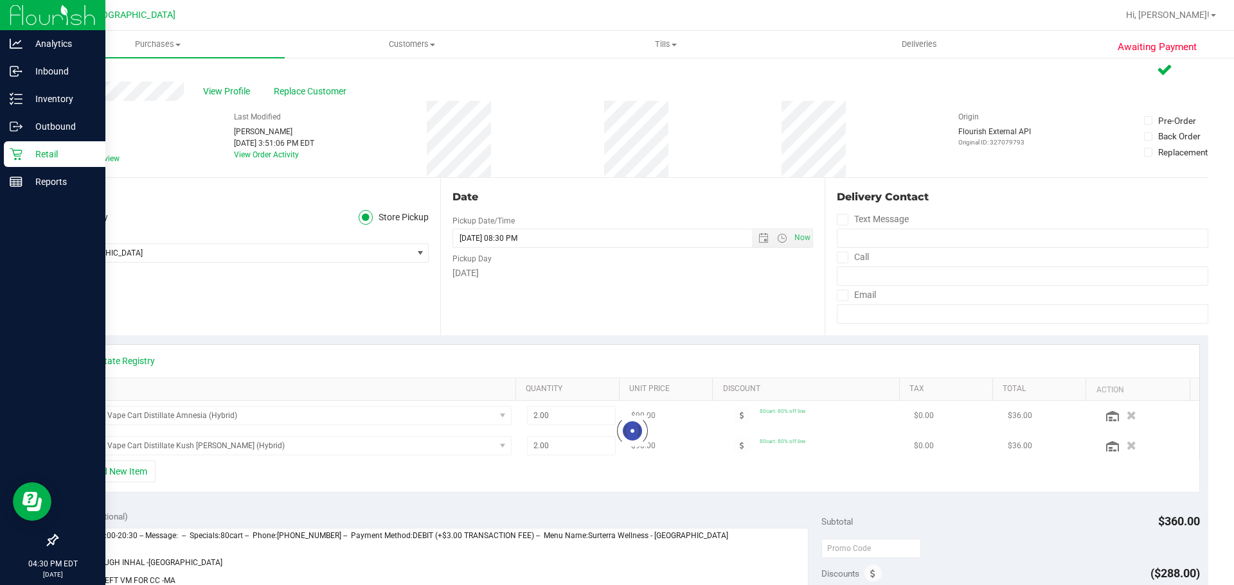
click at [30, 152] on p "Retail" at bounding box center [60, 154] width 77 height 15
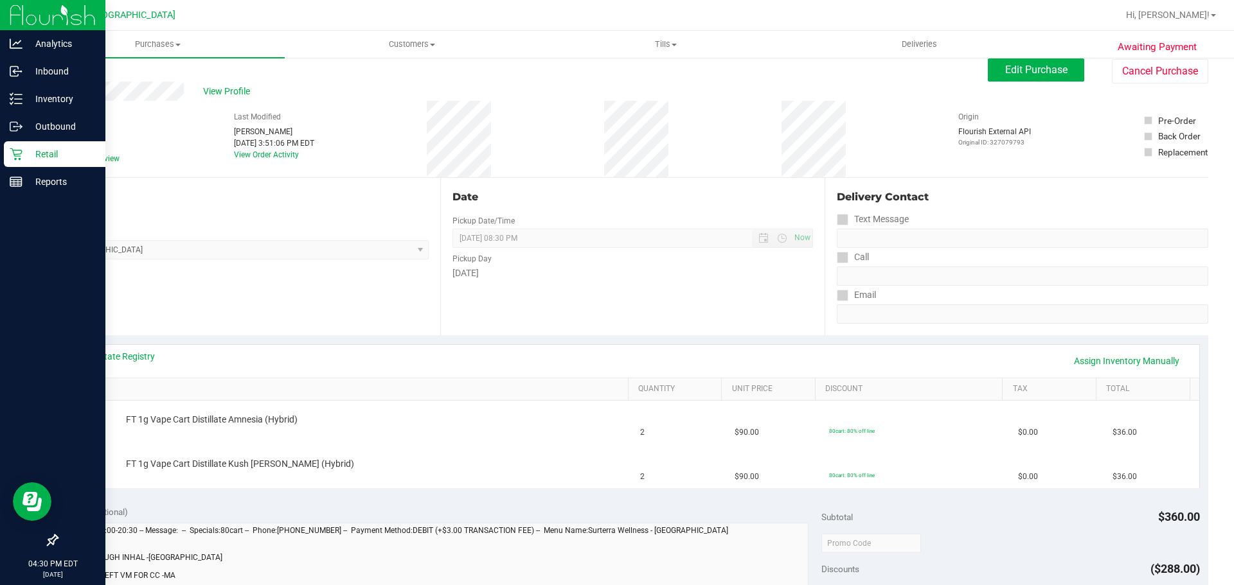
click at [24, 152] on p "Retail" at bounding box center [60, 154] width 77 height 15
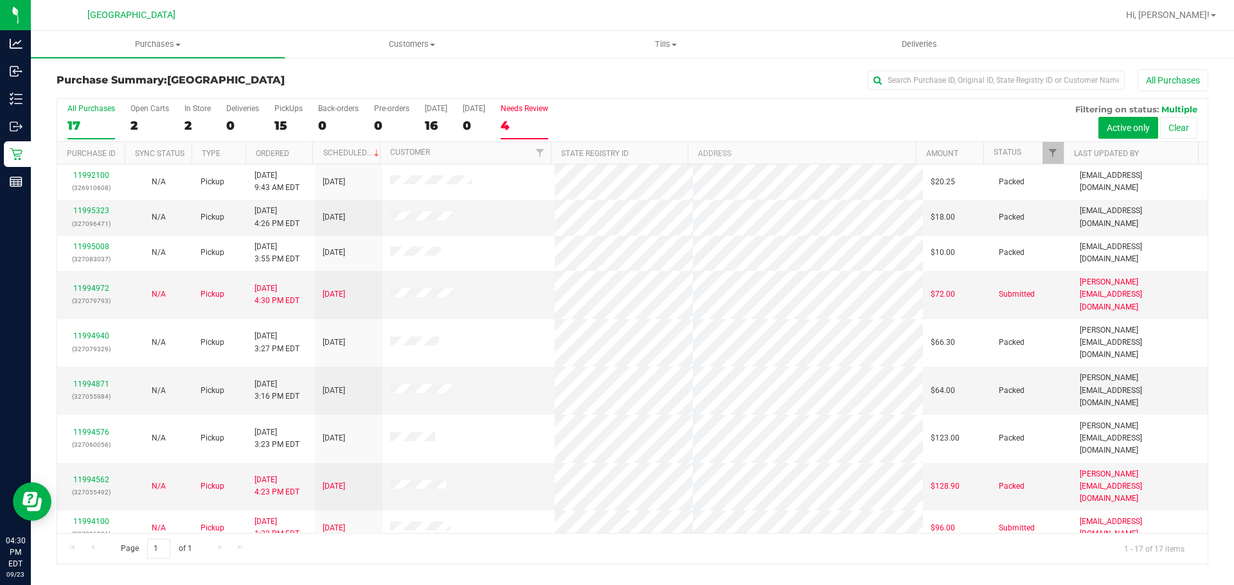
click at [519, 120] on div "4" at bounding box center [525, 125] width 48 height 15
click at [0, 0] on input "Needs Review 4" at bounding box center [0, 0] width 0 height 0
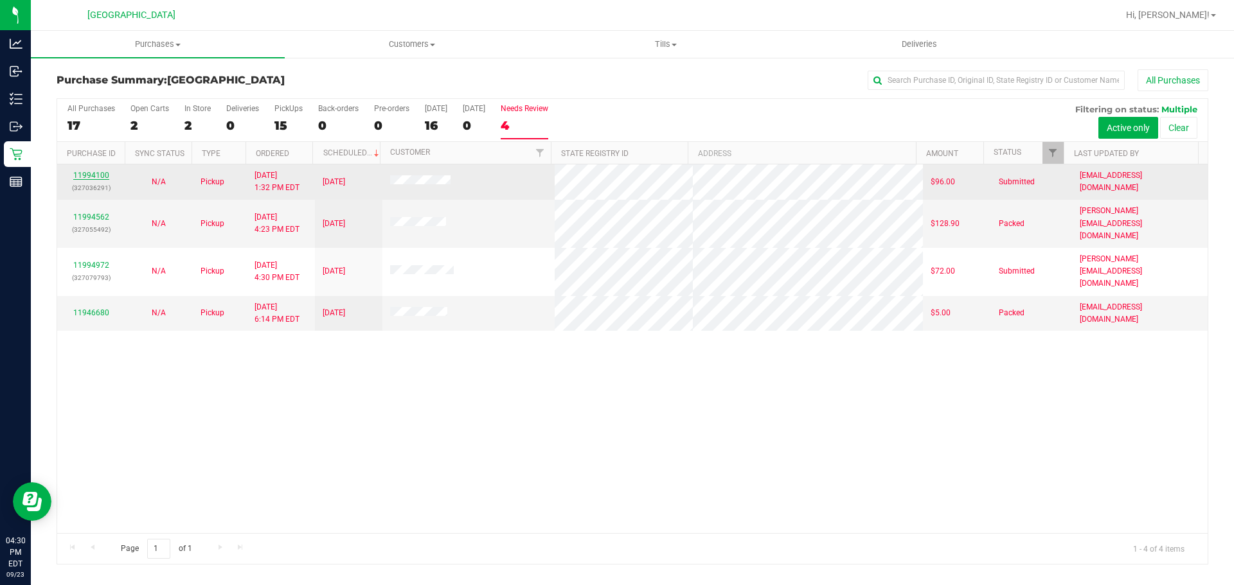
click at [93, 175] on link "11994100" at bounding box center [91, 175] width 36 height 9
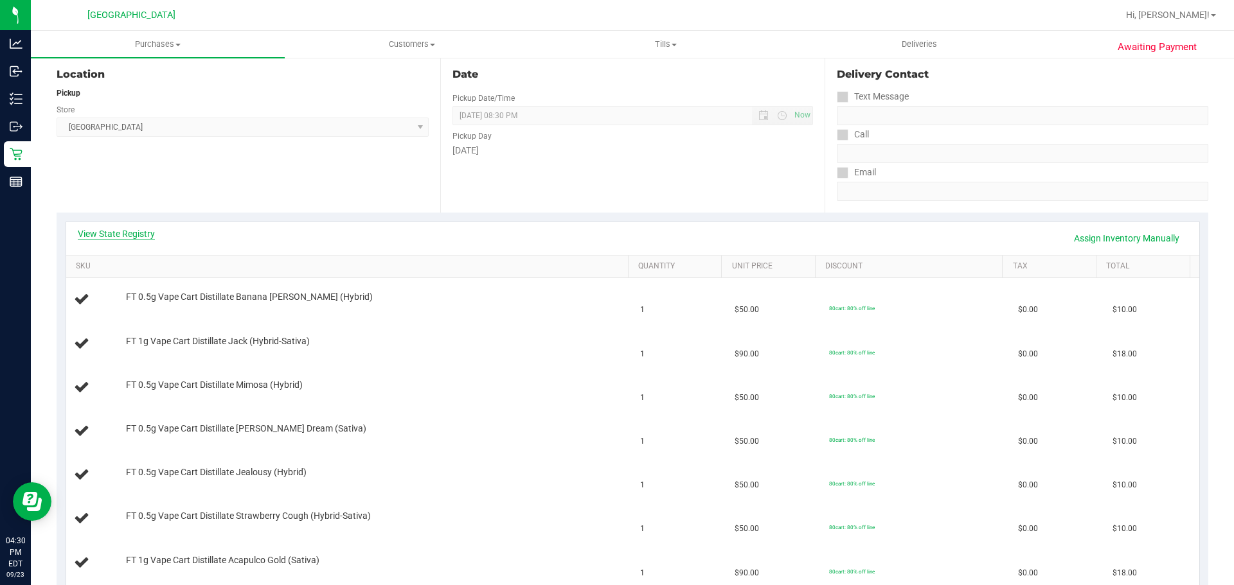
scroll to position [129, 0]
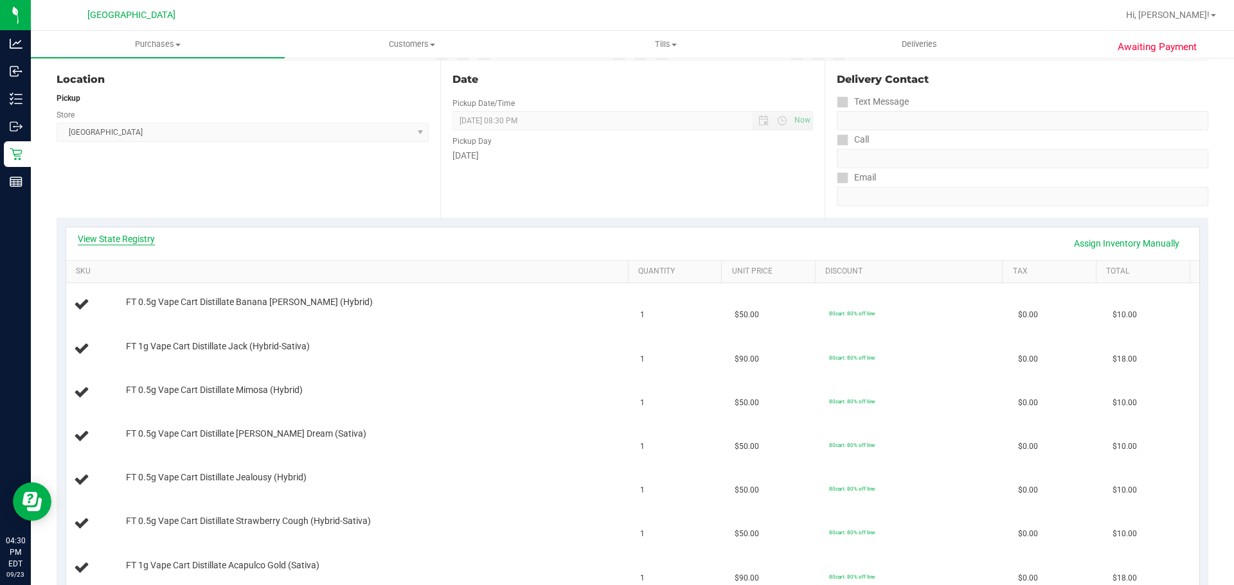
click at [130, 235] on link "View State Registry" at bounding box center [116, 239] width 77 height 13
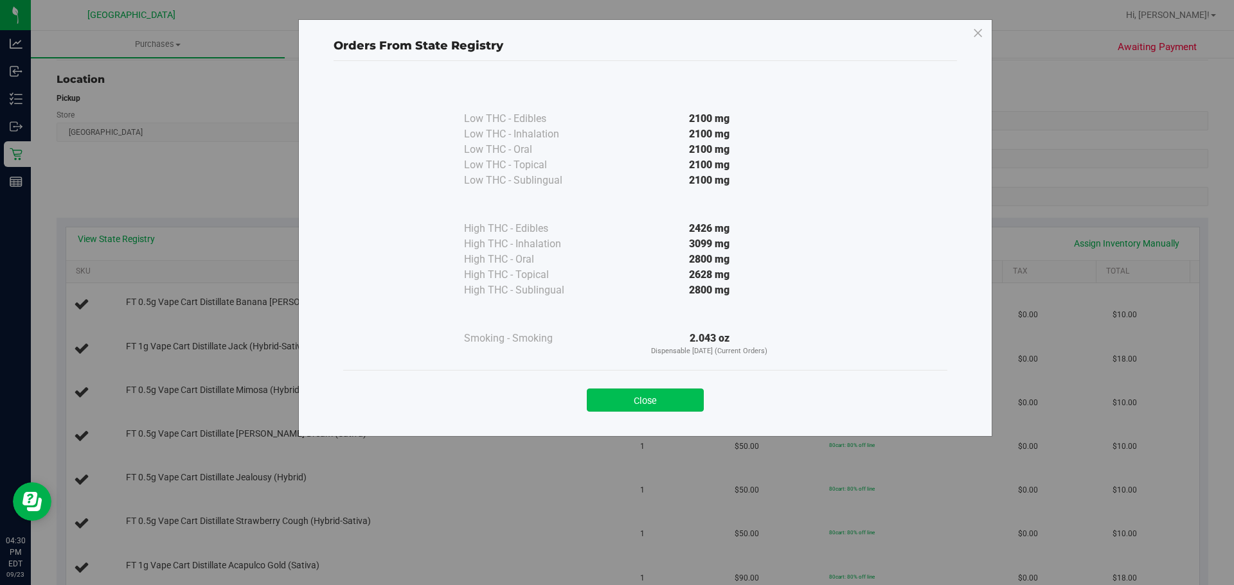
click at [615, 404] on button "Close" at bounding box center [645, 400] width 117 height 23
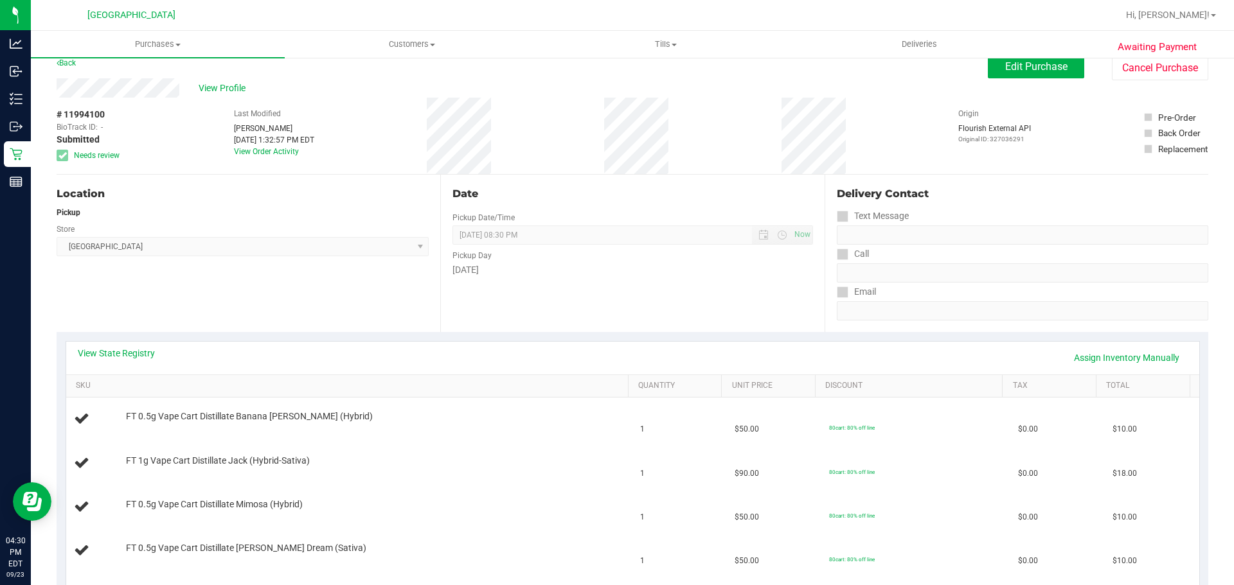
scroll to position [0, 0]
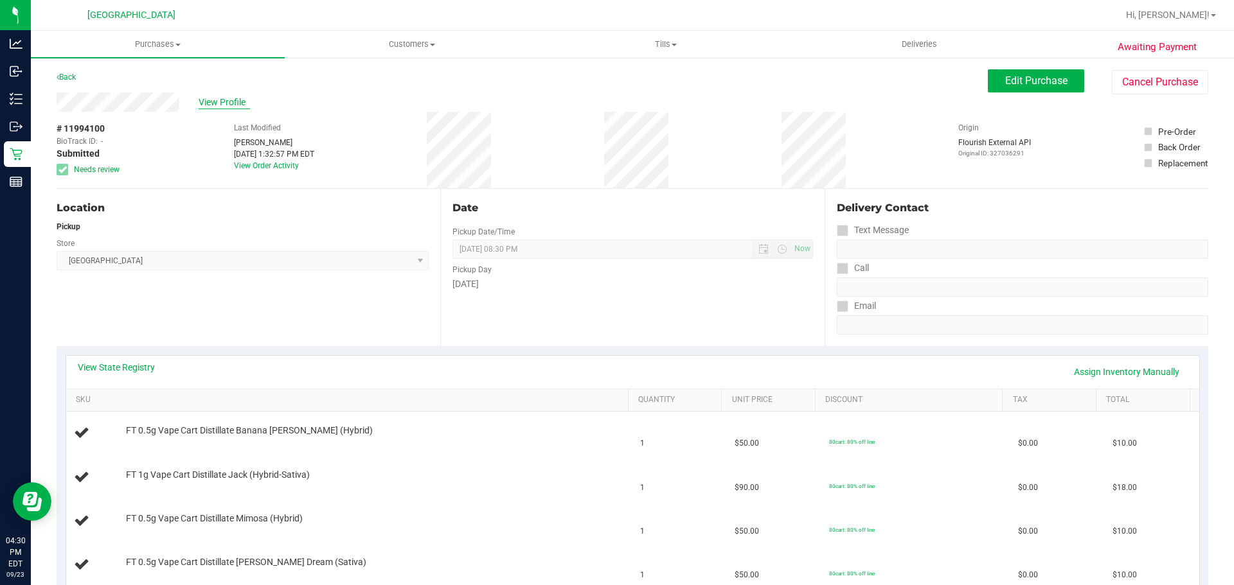
click at [228, 104] on span "View Profile" at bounding box center [224, 102] width 51 height 13
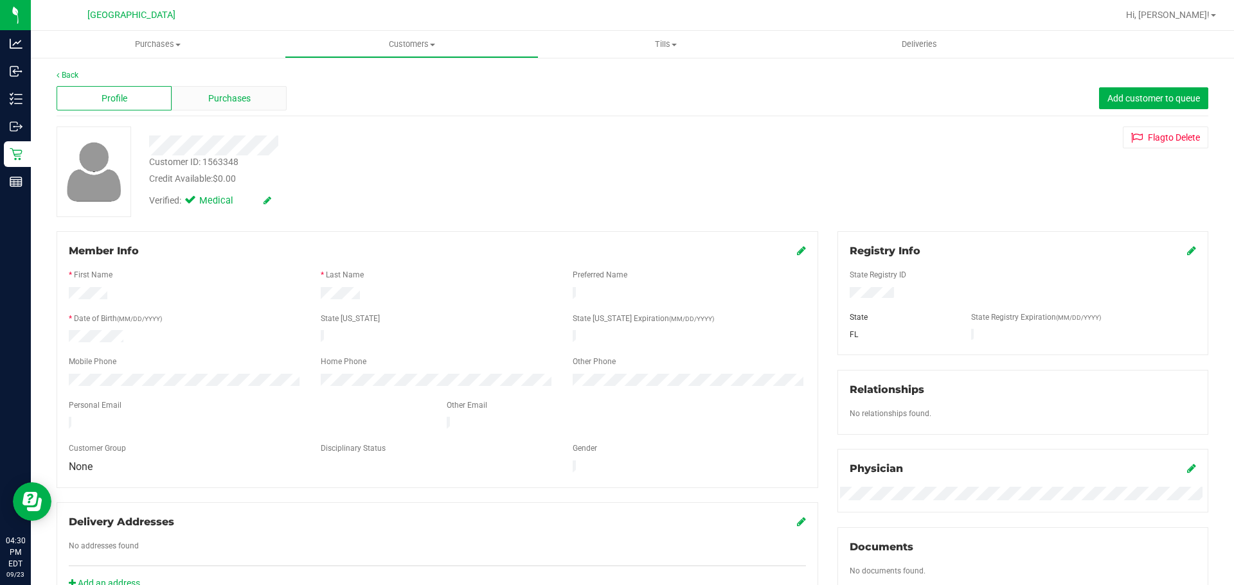
click at [250, 109] on div "Purchases" at bounding box center [229, 98] width 115 height 24
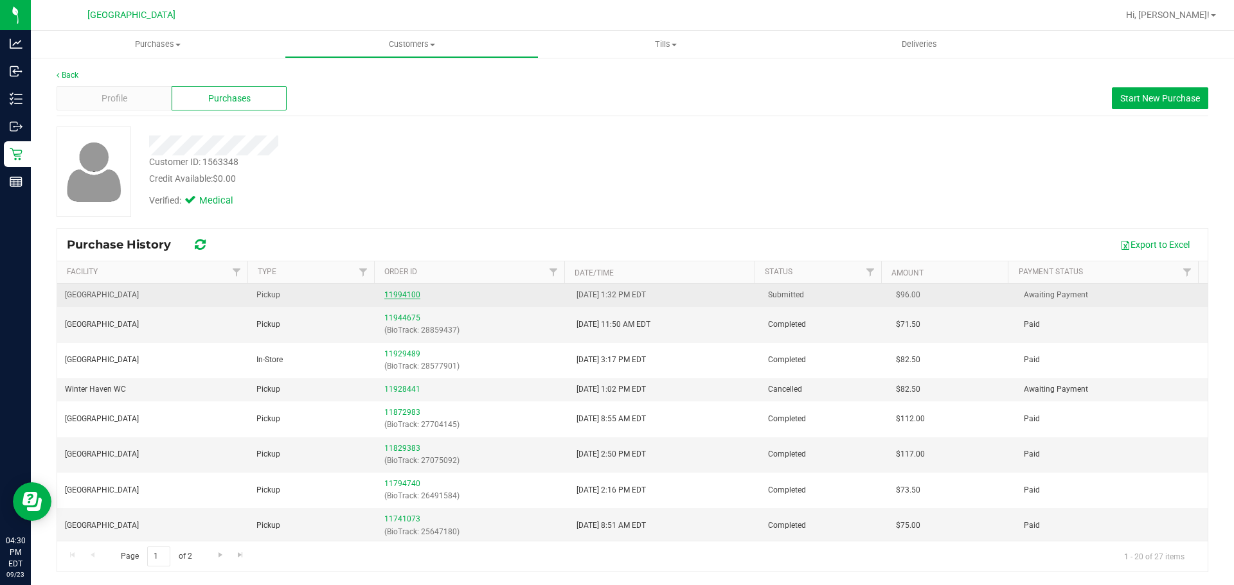
click at [405, 298] on link "11994100" at bounding box center [402, 294] width 36 height 9
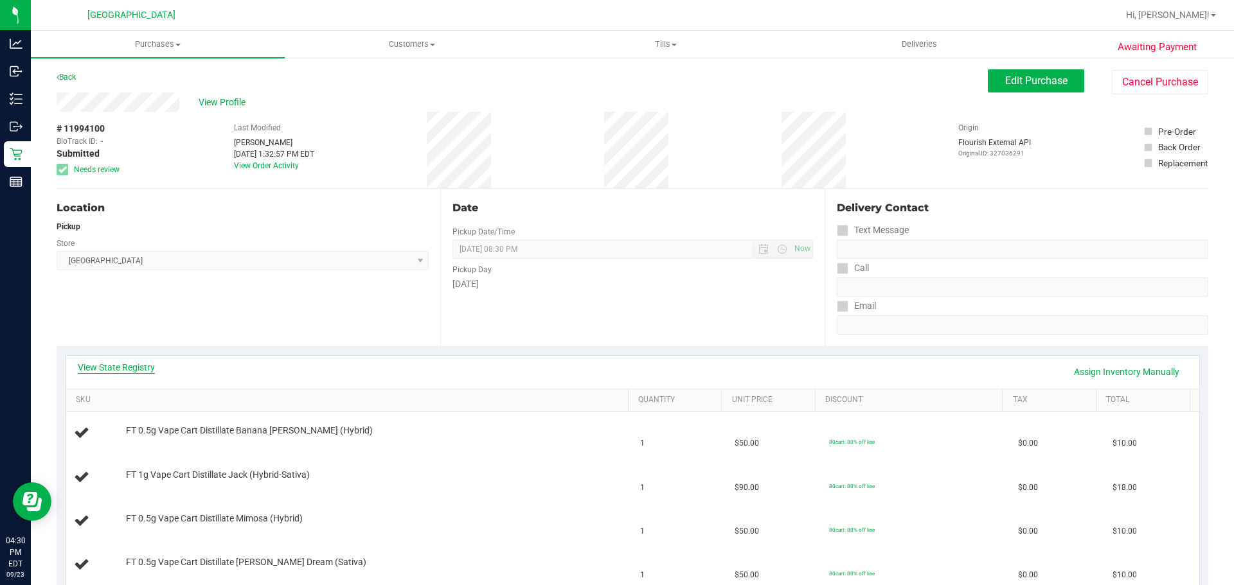
click at [85, 364] on link "View State Registry" at bounding box center [116, 367] width 77 height 13
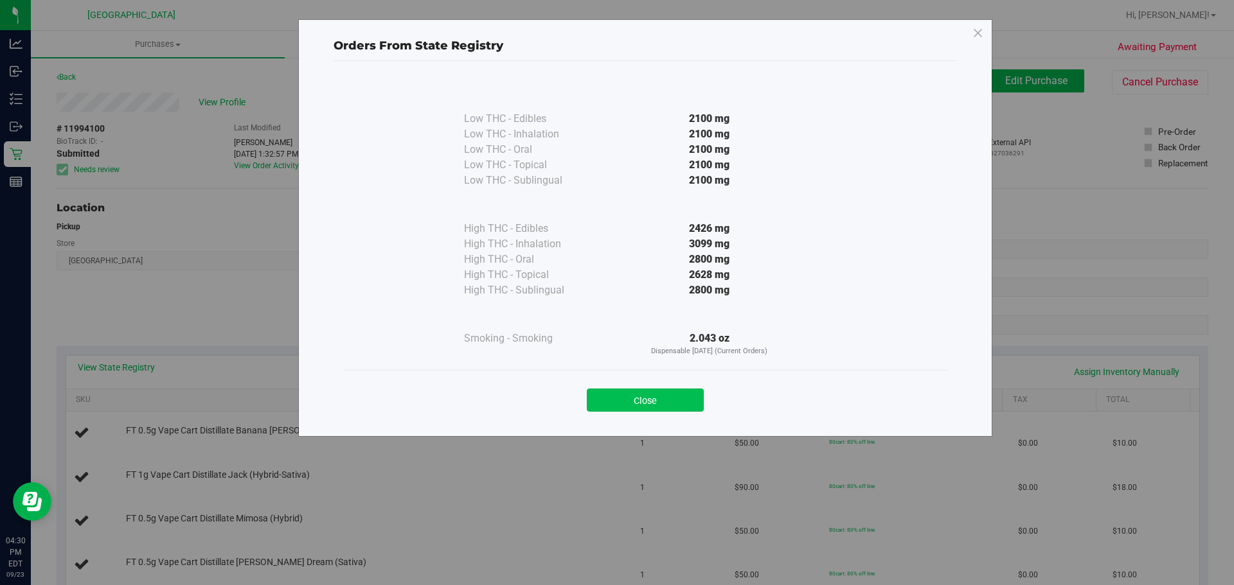
click at [615, 400] on button "Close" at bounding box center [645, 400] width 117 height 23
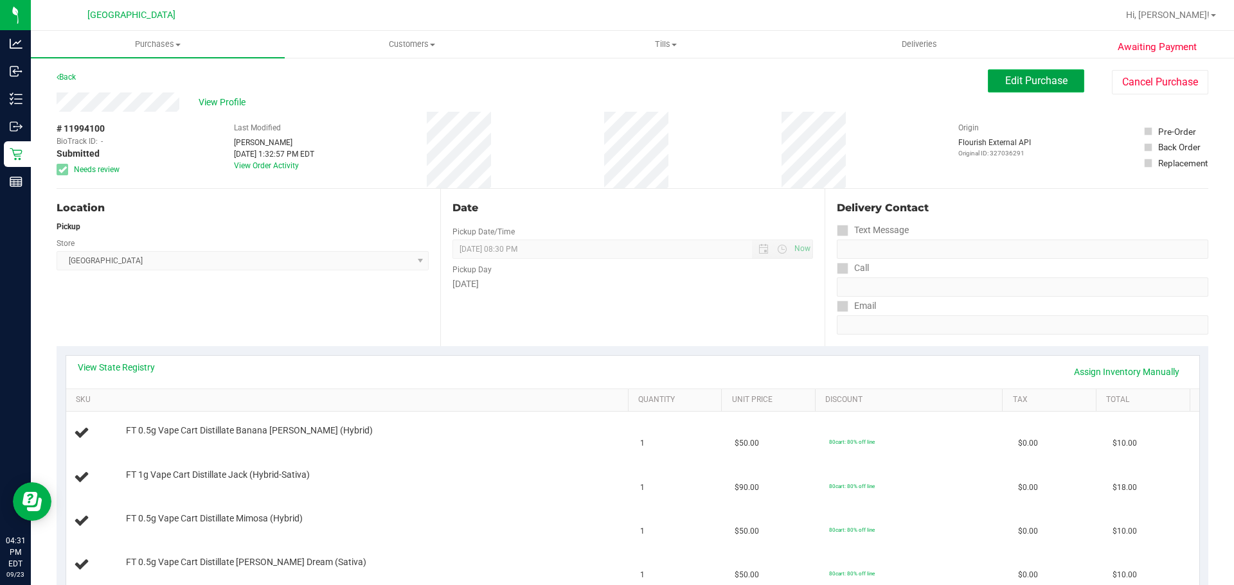
click at [615, 76] on button "Edit Purchase" at bounding box center [1036, 80] width 96 height 23
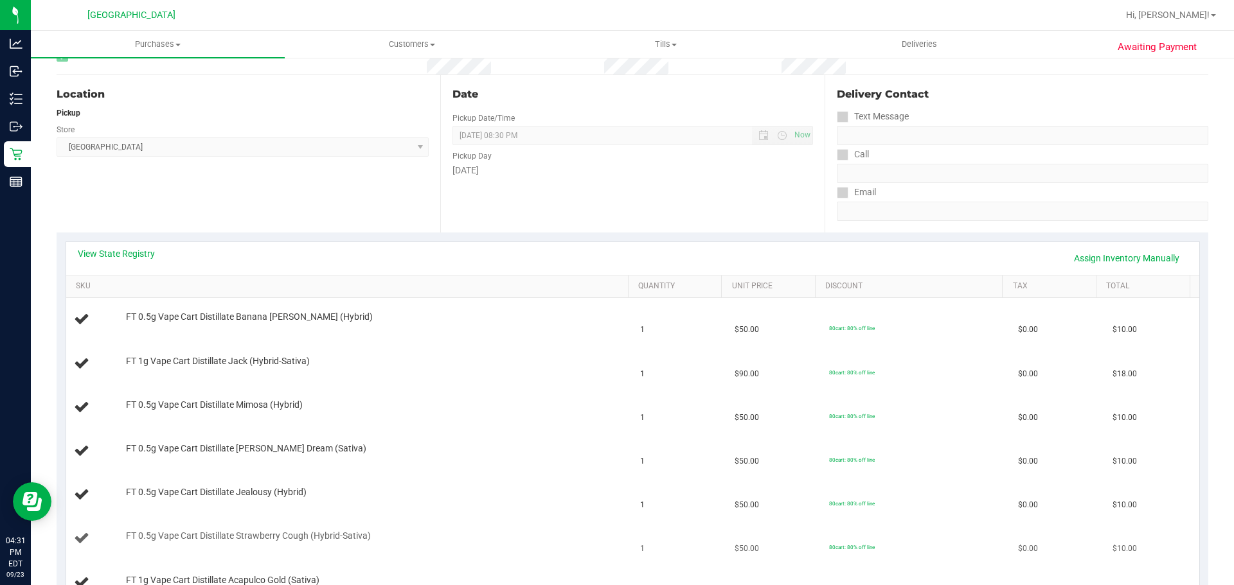
scroll to position [321, 0]
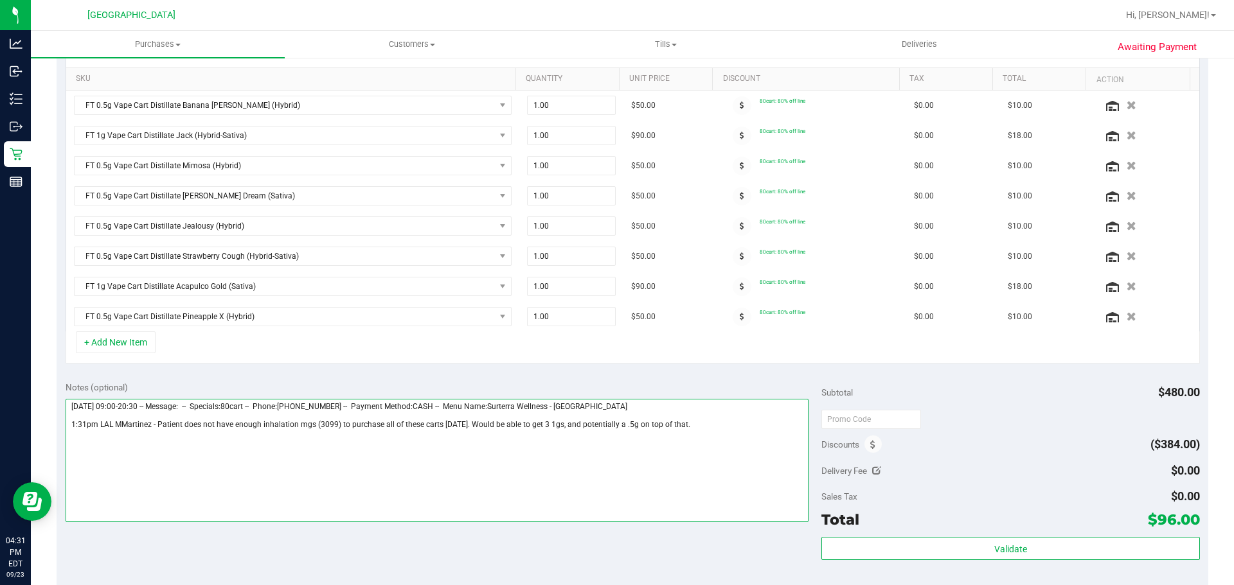
click at [615, 443] on textarea at bounding box center [438, 460] width 744 height 123
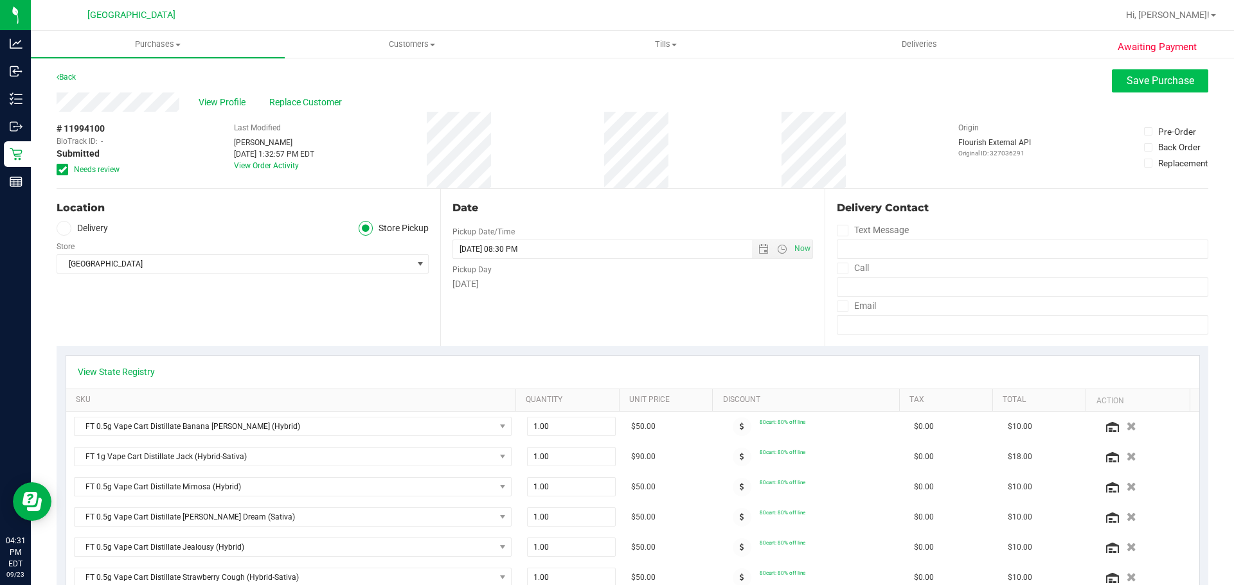
type textarea "[DATE] 09:00-20:30 -- Message: -- Specials:80cart -- Phone:[PHONE_NUMBER] -- Pa…"
click at [615, 78] on span "Save Purchase" at bounding box center [1160, 81] width 67 height 12
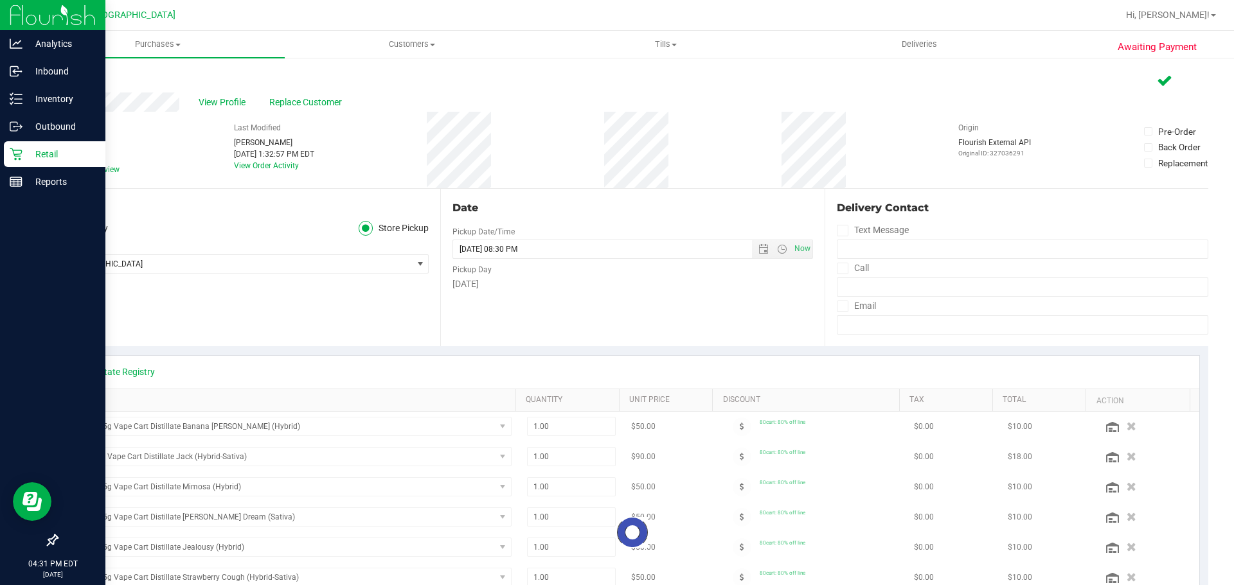
click at [3, 151] on link "Retail" at bounding box center [52, 155] width 105 height 28
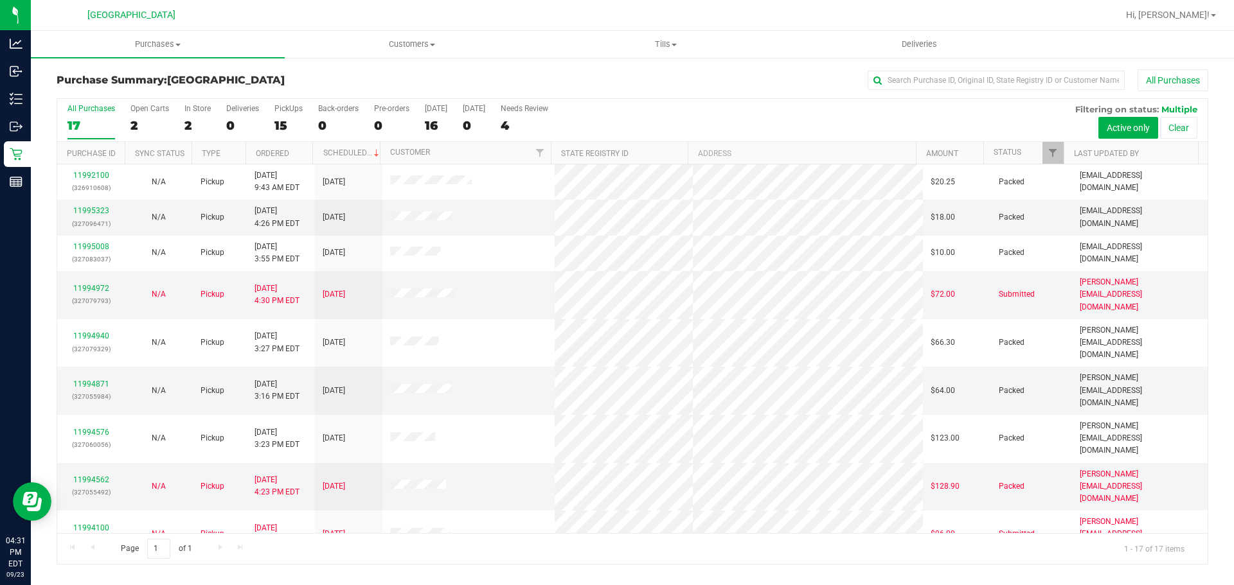
click at [615, 154] on th "Status" at bounding box center [1023, 153] width 80 height 22
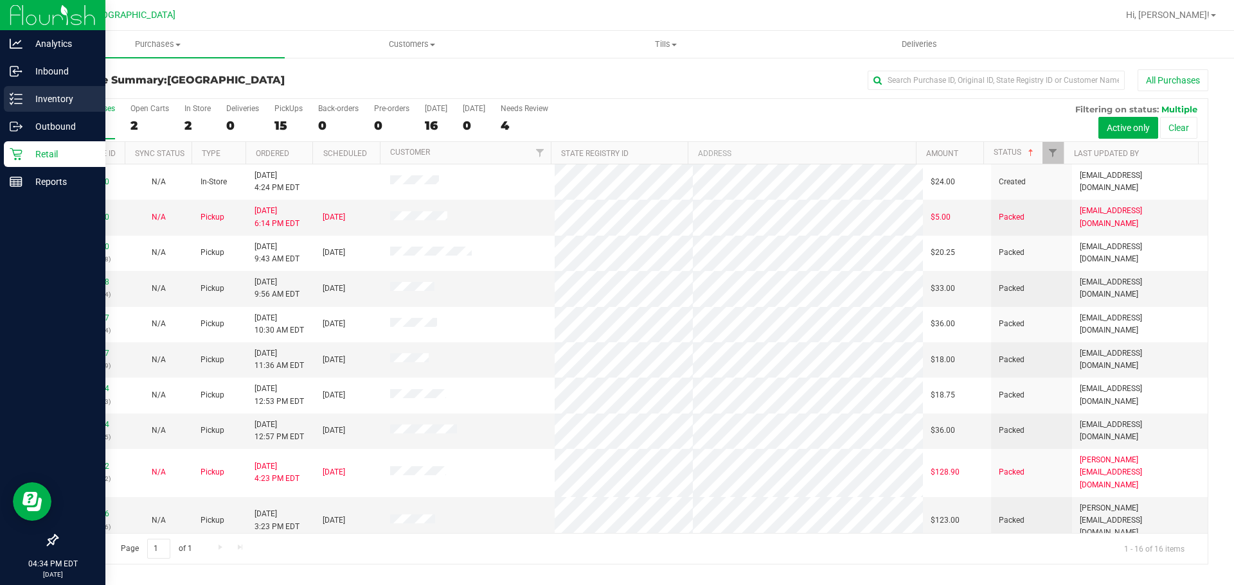
click at [40, 97] on p "Inventory" at bounding box center [60, 98] width 77 height 15
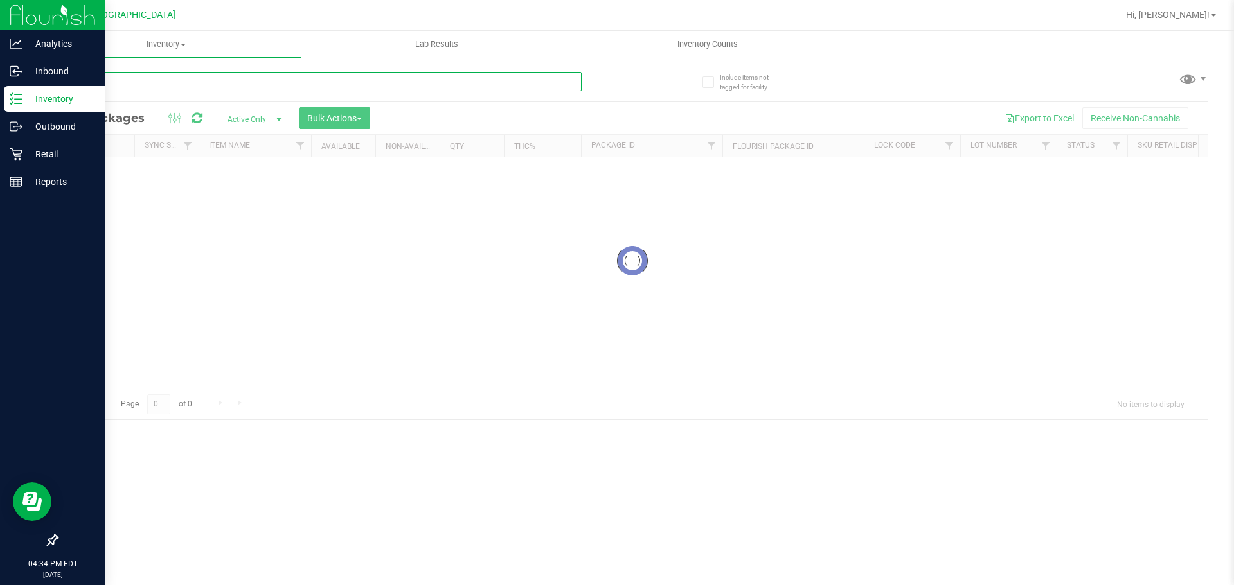
click at [169, 84] on input "text" at bounding box center [319, 81] width 525 height 19
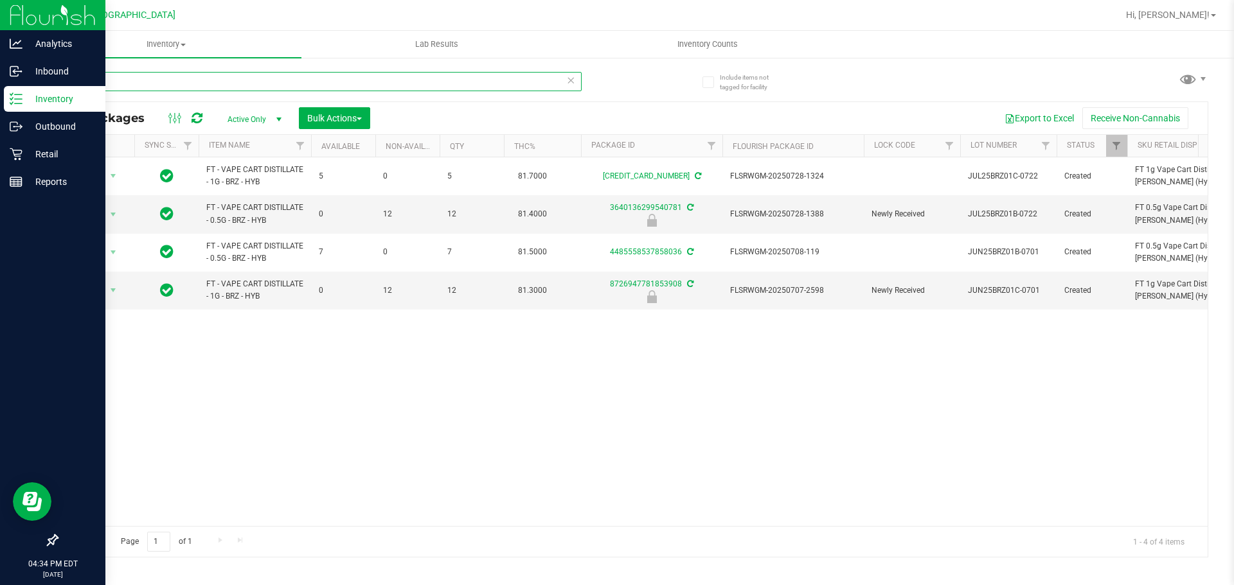
type input "BRZ"
click at [256, 394] on div "Action Action Adjust qty Create package Edit attributes Global inventory Locate…" at bounding box center [632, 341] width 1150 height 369
